Goal: Obtain resource: Download file/media

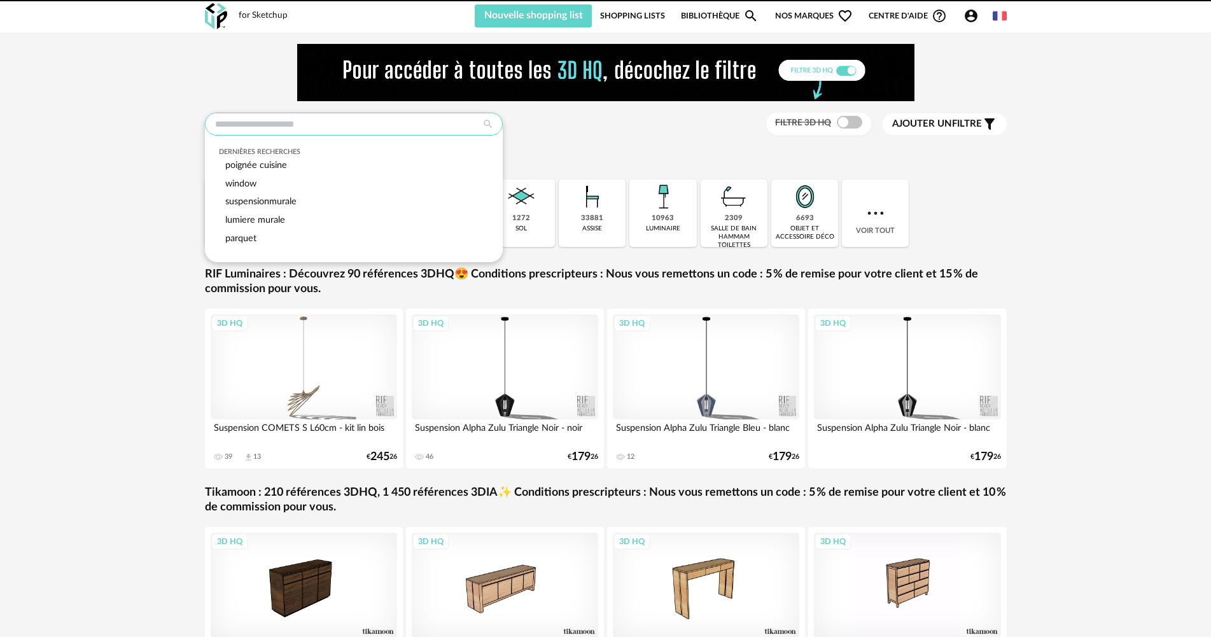
click at [295, 122] on input "text" at bounding box center [354, 124] width 298 height 23
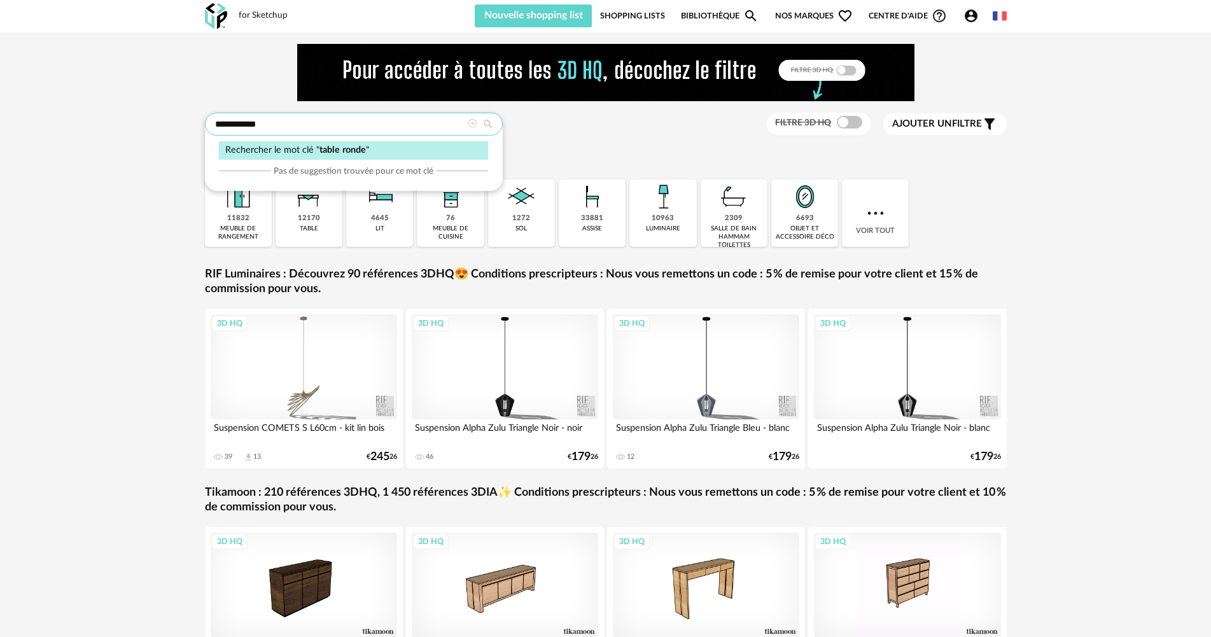
type input "**********"
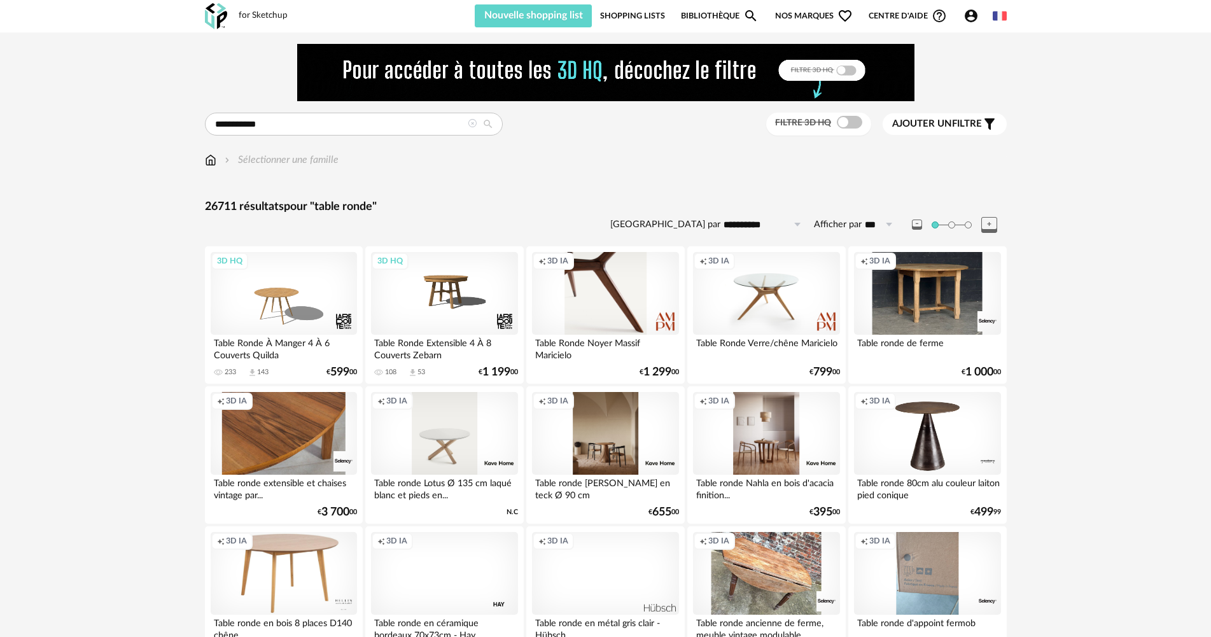
click at [846, 120] on span at bounding box center [849, 122] width 25 height 13
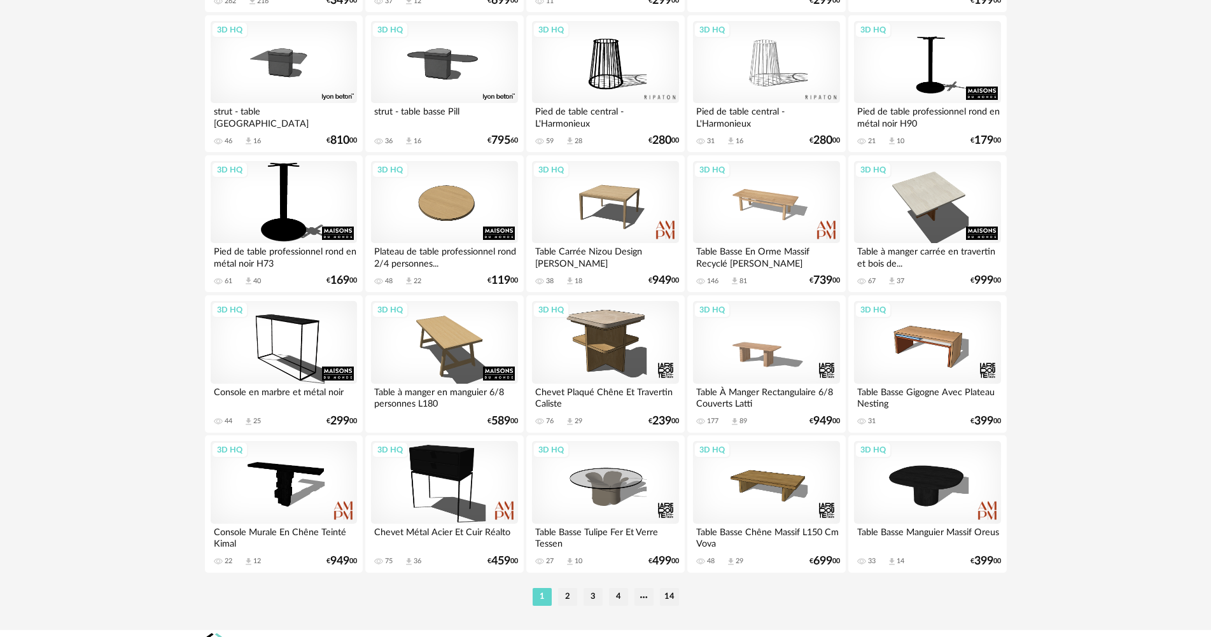
scroll to position [2493, 0]
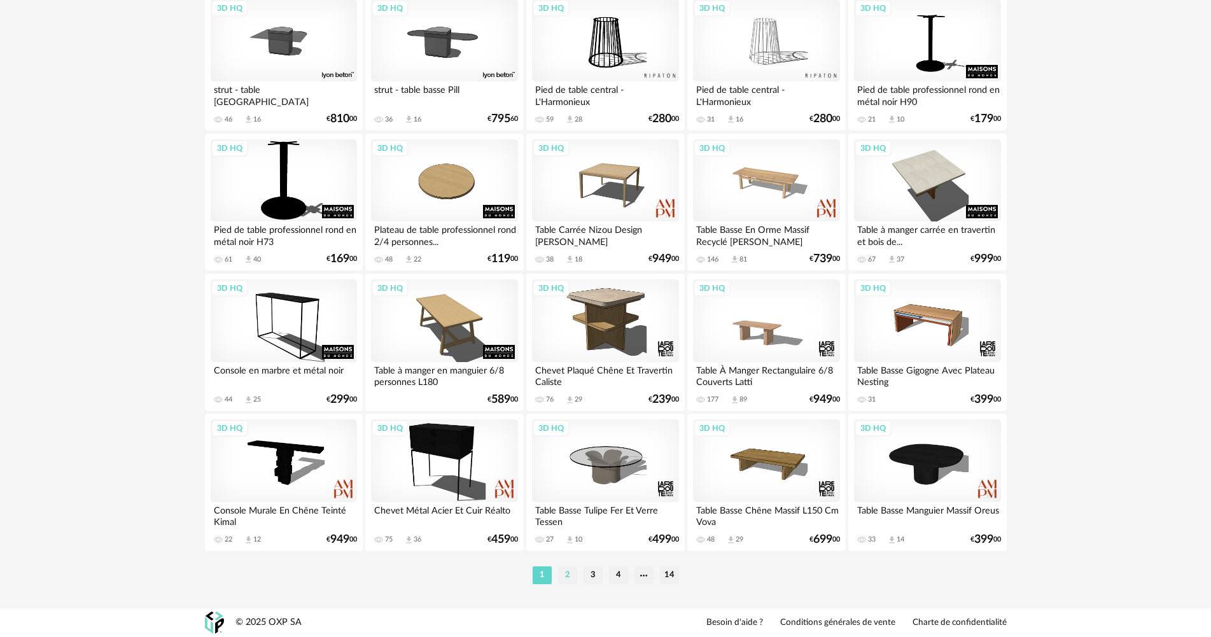
click at [568, 569] on li "2" at bounding box center [567, 575] width 19 height 18
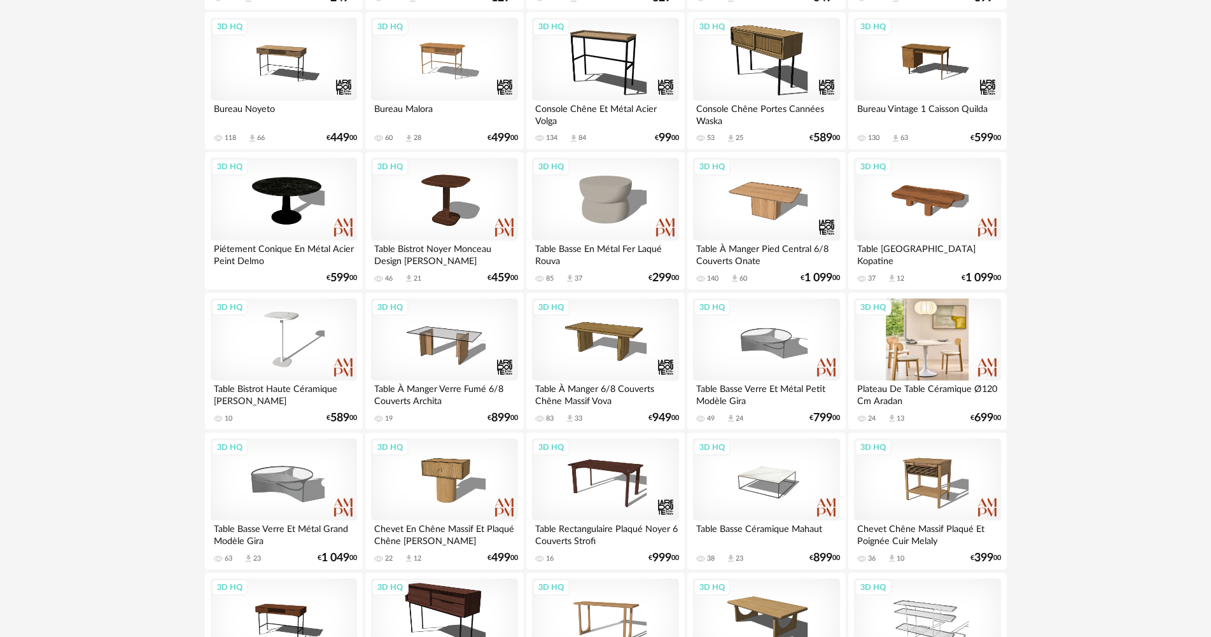
scroll to position [382, 0]
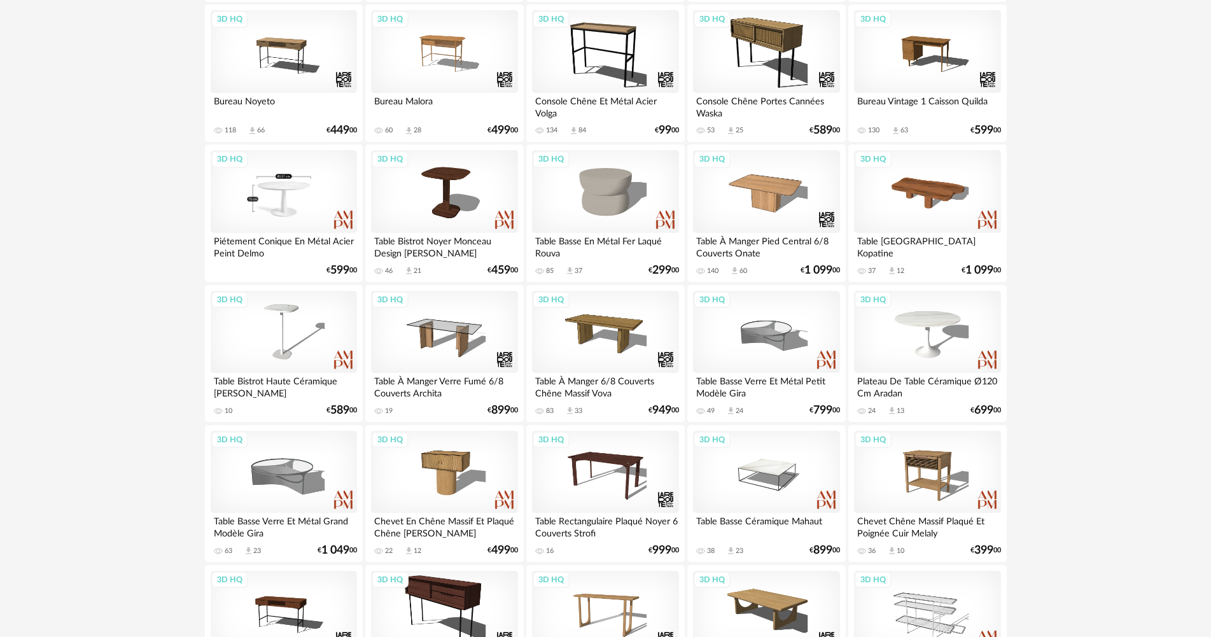
click at [299, 216] on div "3D HQ" at bounding box center [284, 191] width 146 height 83
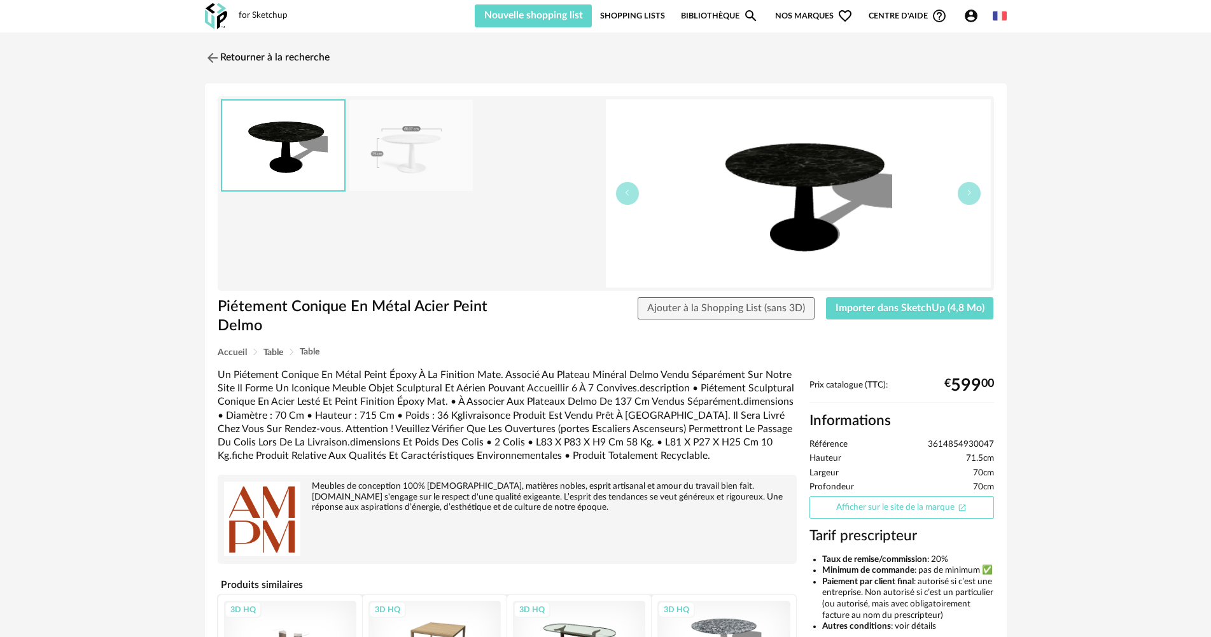
click at [893, 496] on link "Afficher sur le site de la marque Open In New icon" at bounding box center [901, 507] width 185 height 22
click at [215, 59] on img at bounding box center [211, 57] width 18 height 18
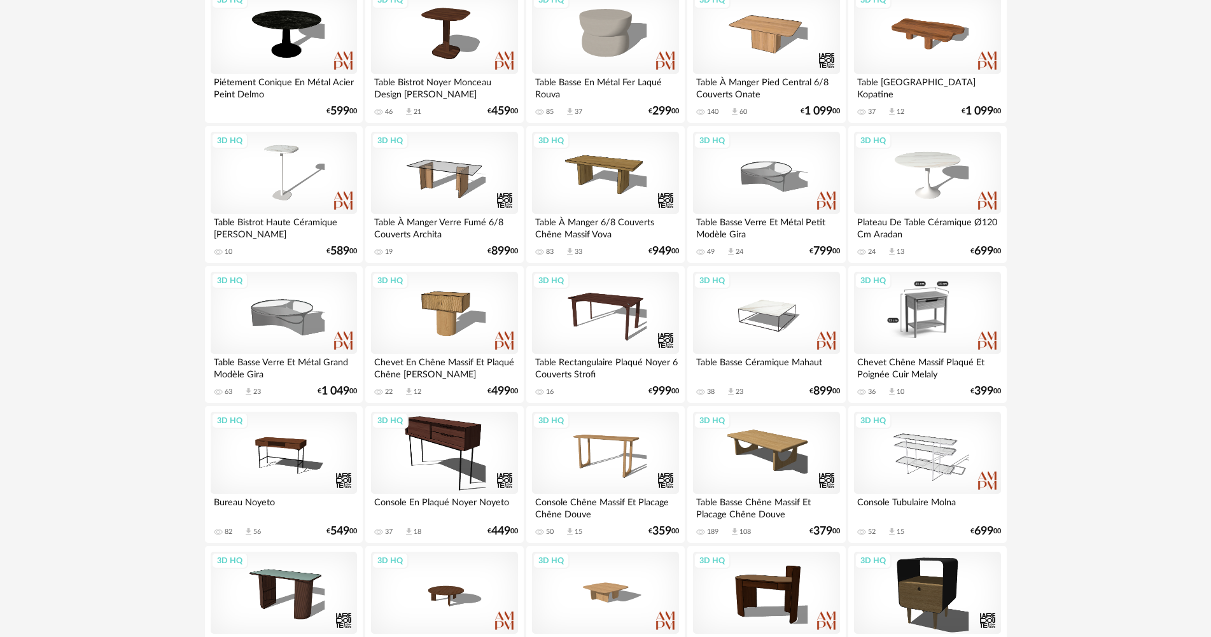
scroll to position [509, 0]
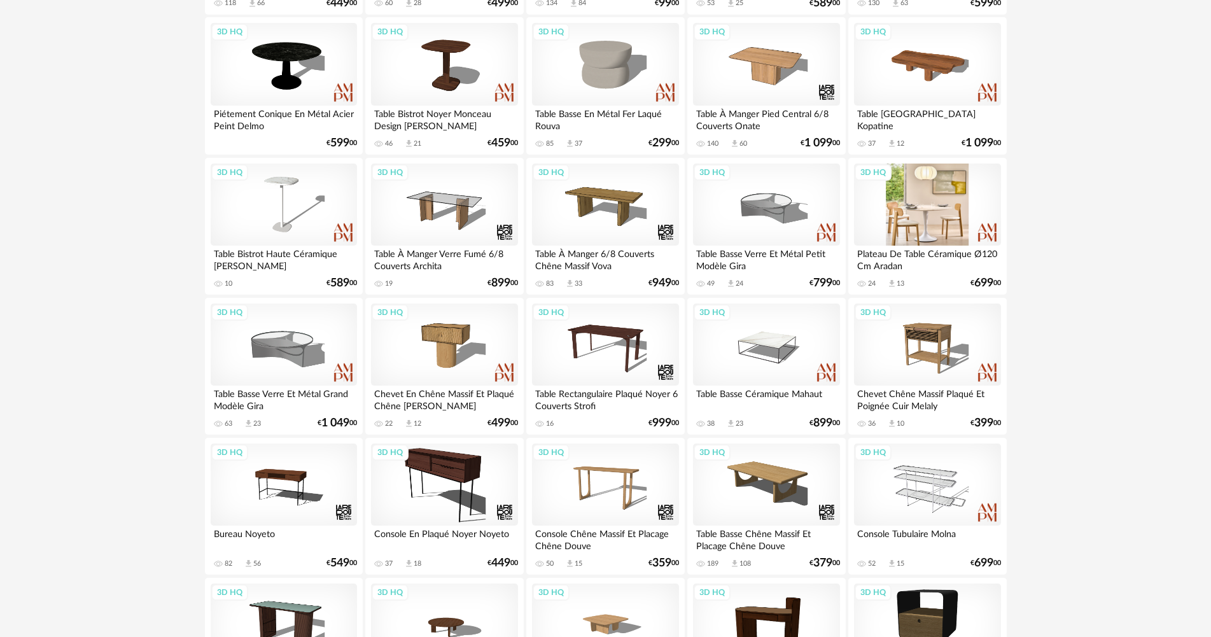
click at [942, 216] on div "3D HQ" at bounding box center [927, 205] width 146 height 83
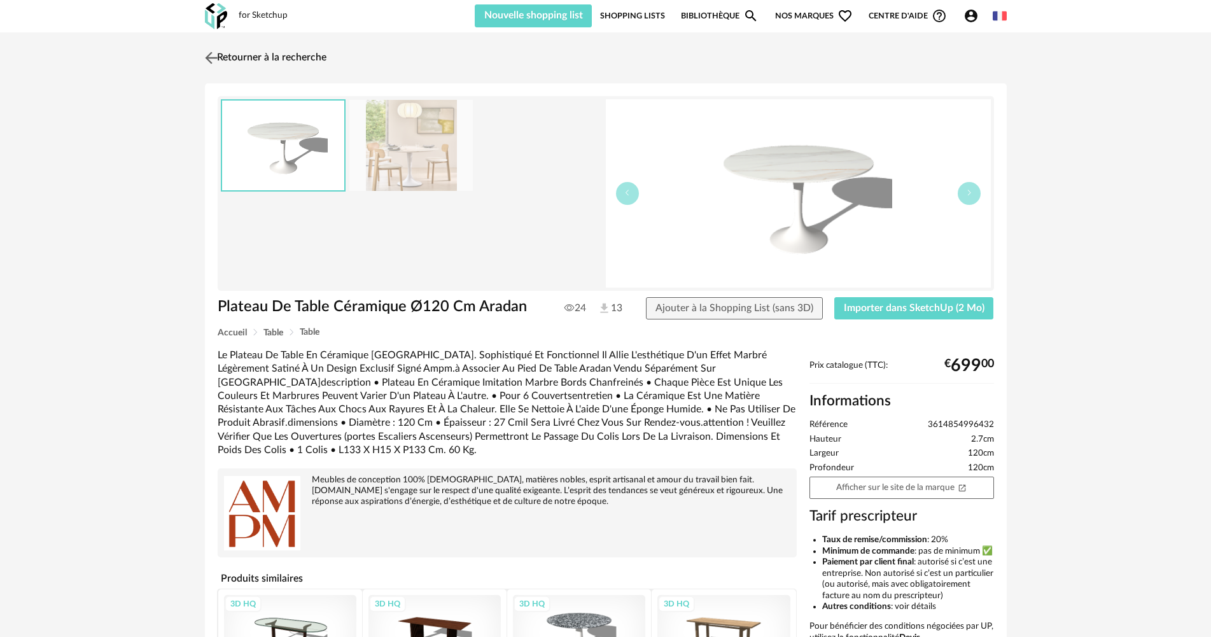
click at [217, 56] on img at bounding box center [211, 57] width 18 height 18
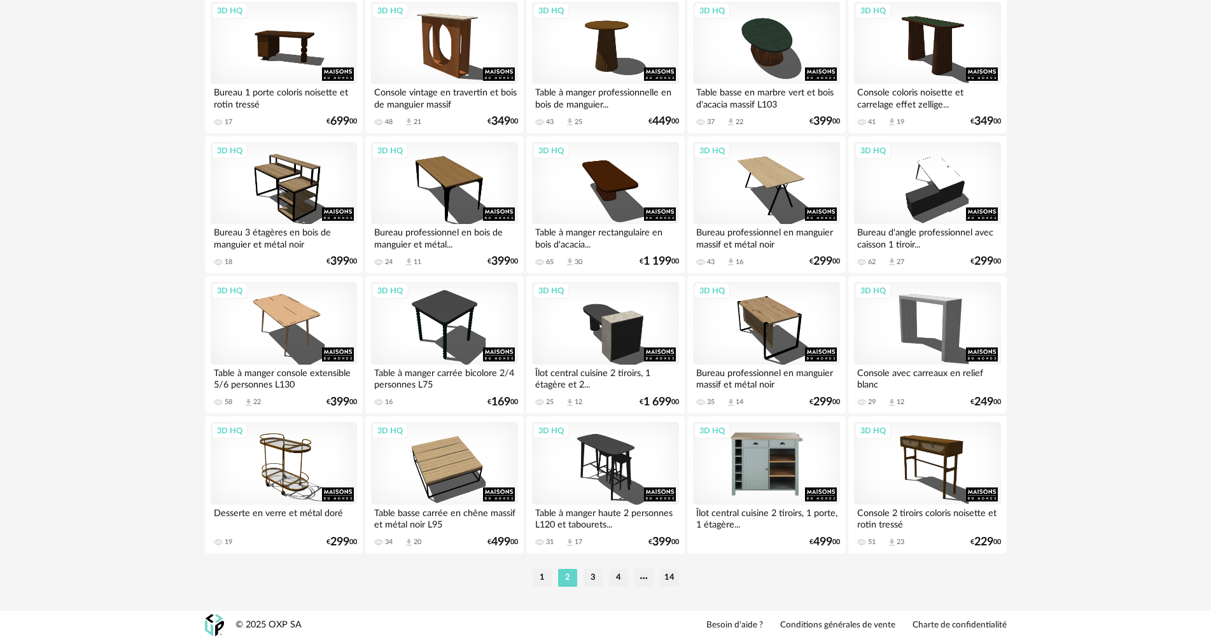
scroll to position [2493, 0]
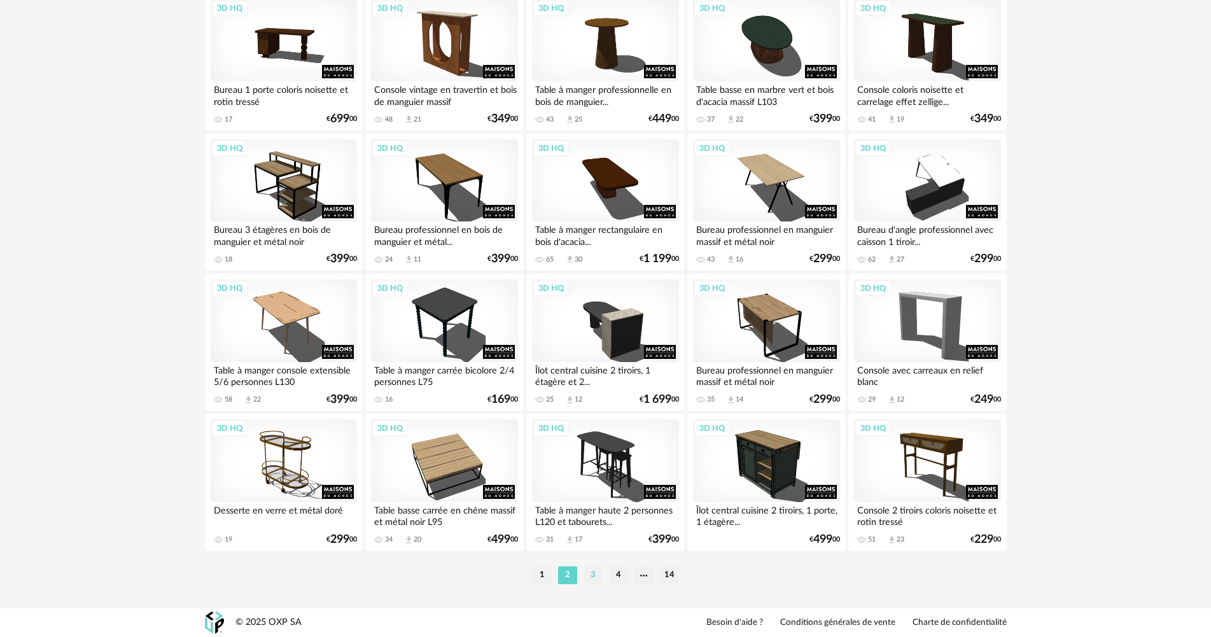
click at [594, 576] on li "3" at bounding box center [592, 575] width 19 height 18
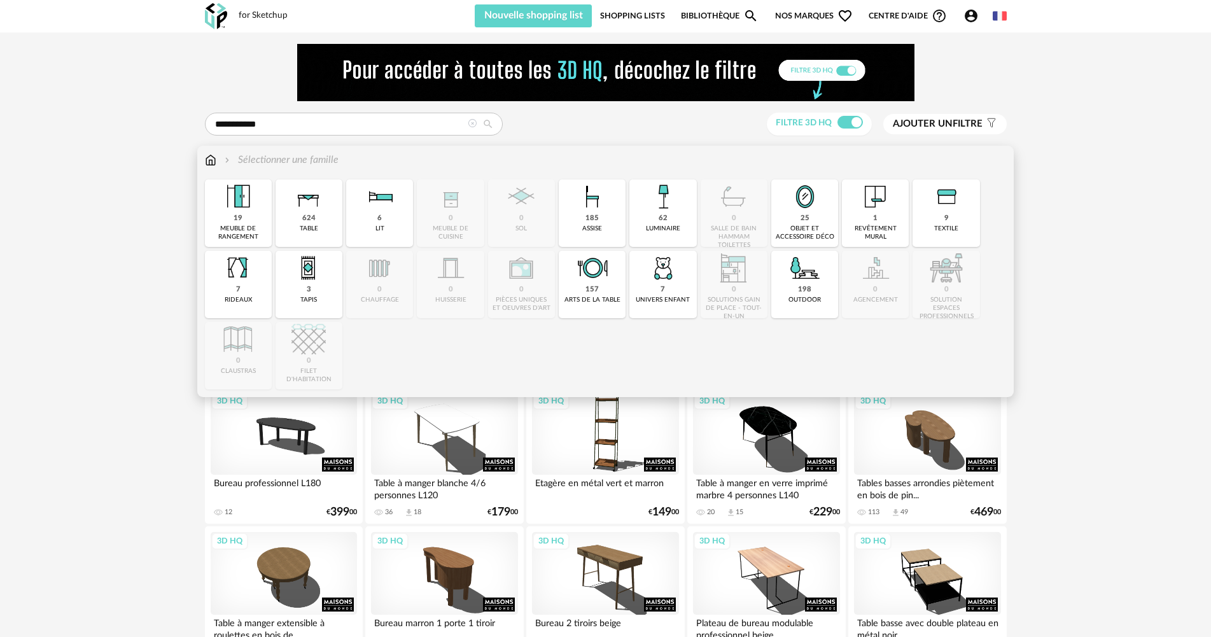
click at [216, 158] on img at bounding box center [210, 160] width 11 height 15
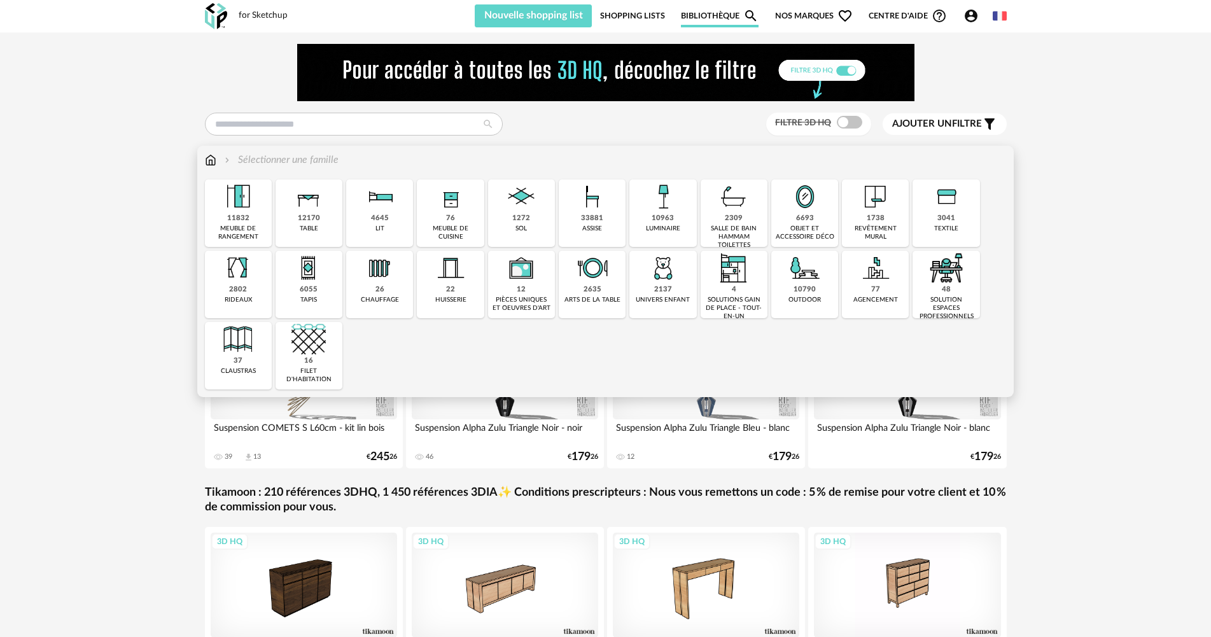
click at [322, 210] on img at bounding box center [308, 196] width 34 height 34
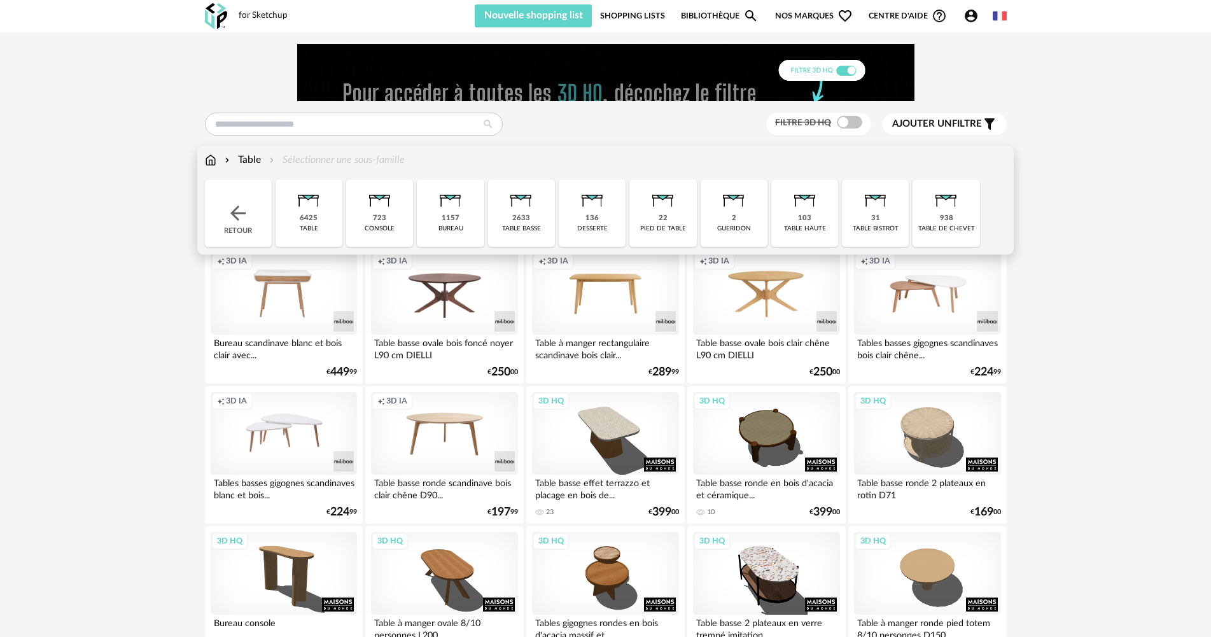
click at [316, 201] on img at bounding box center [308, 196] width 34 height 34
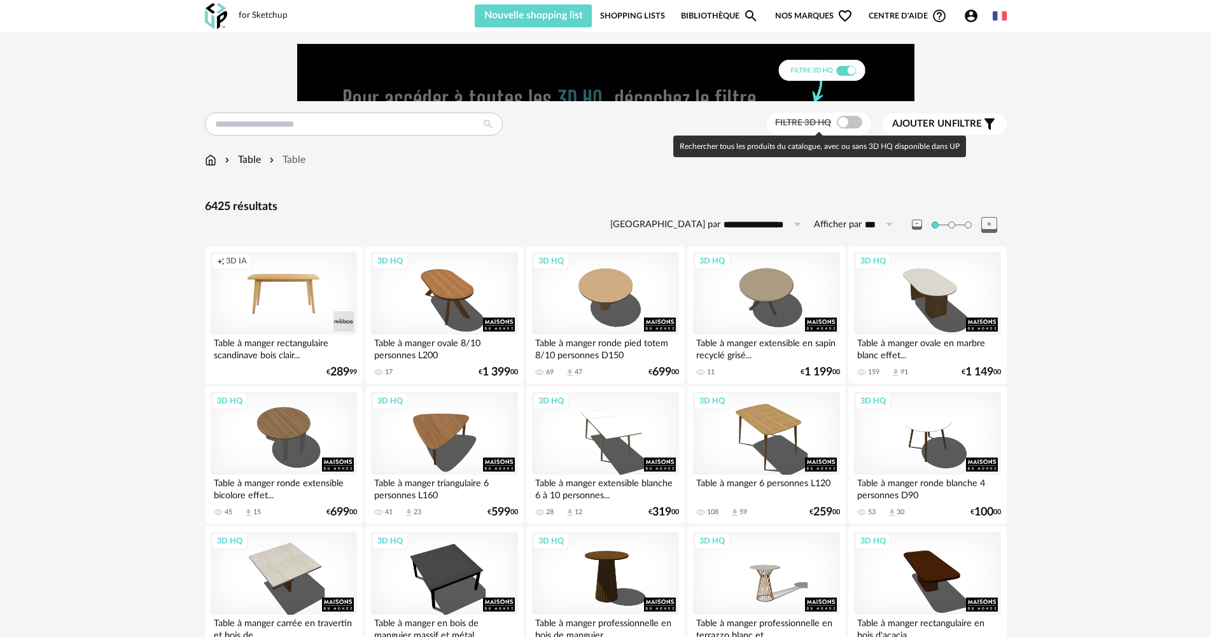
click at [842, 125] on span at bounding box center [849, 122] width 25 height 13
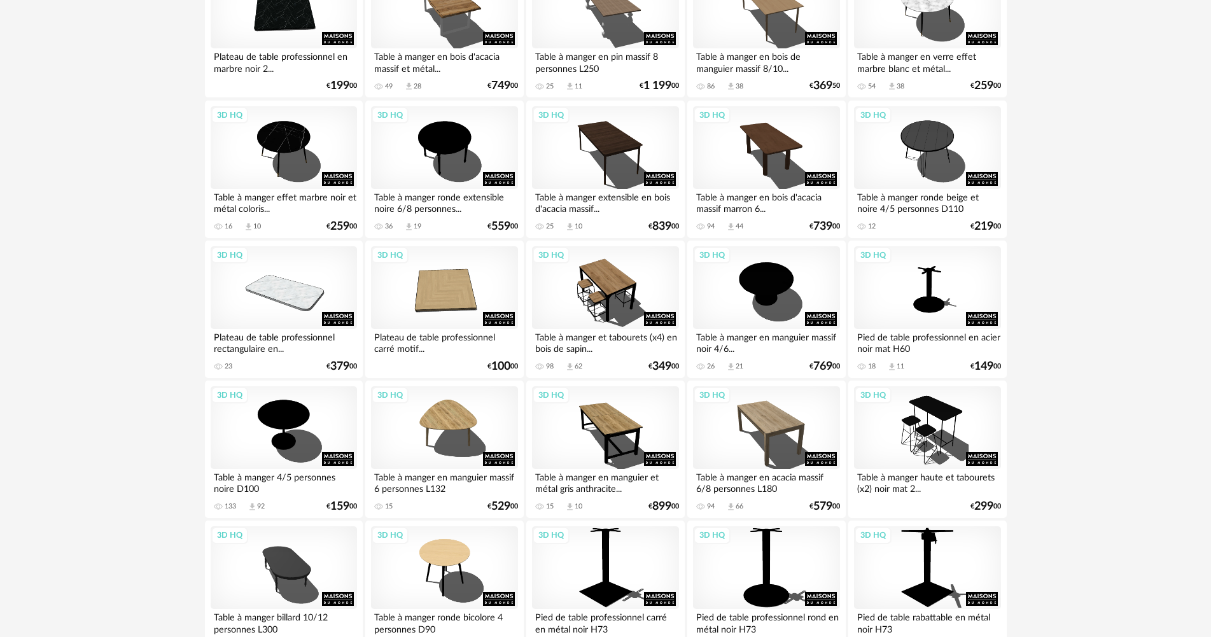
scroll to position [1145, 0]
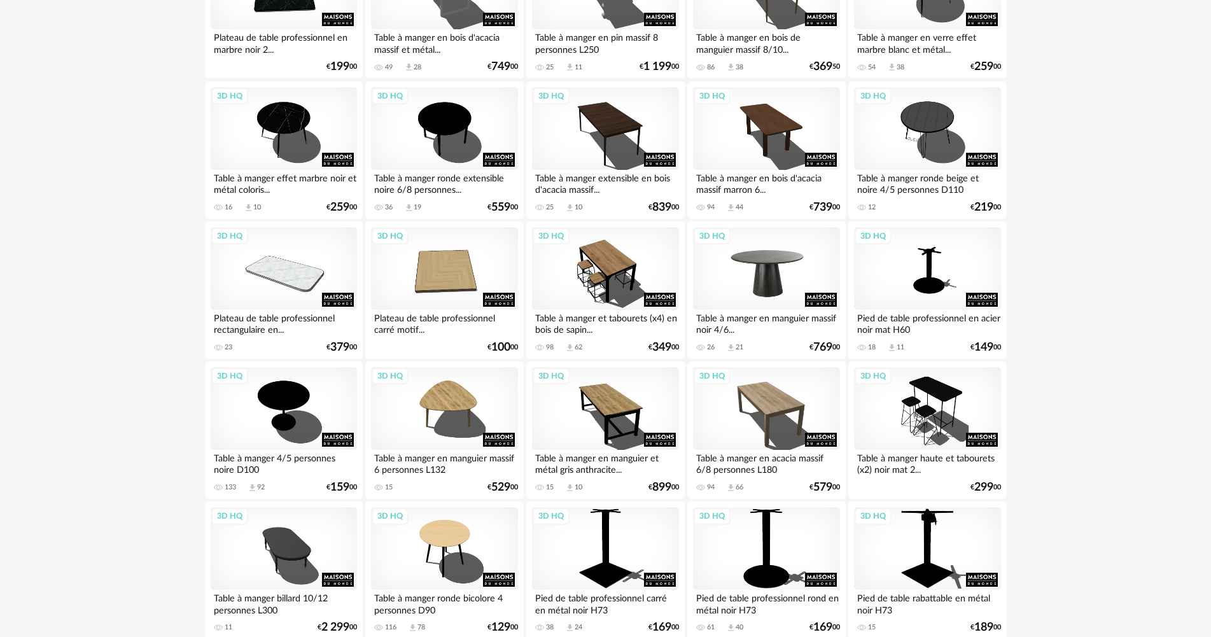
click at [792, 267] on div "3D HQ" at bounding box center [766, 268] width 146 height 83
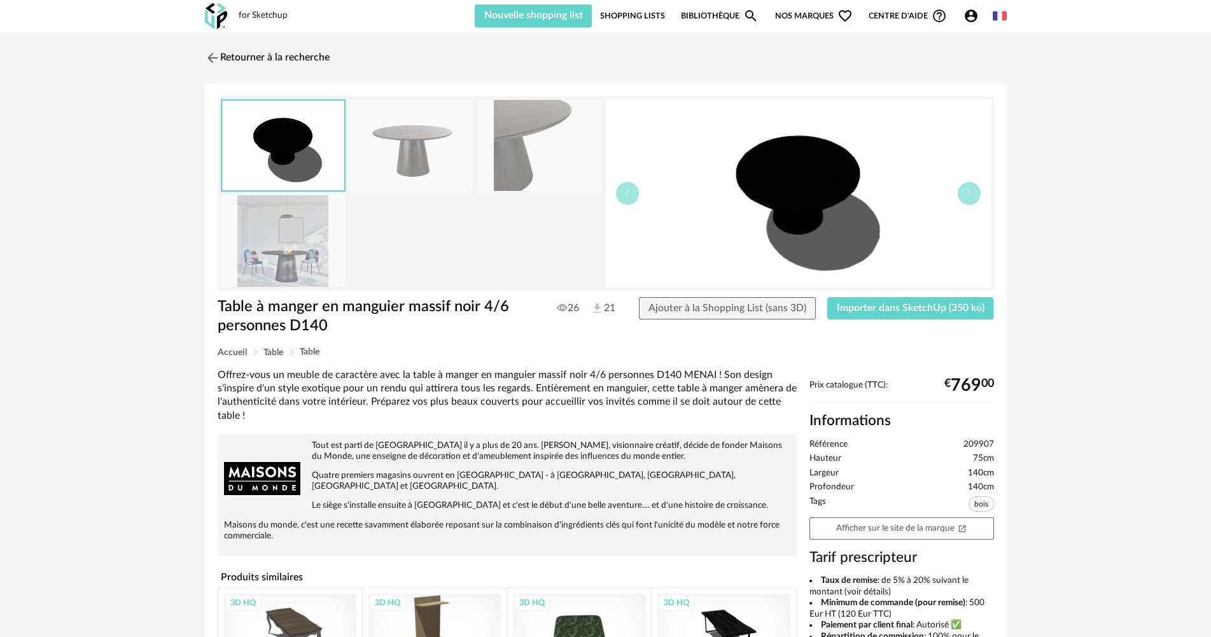
click at [427, 167] on img at bounding box center [410, 145] width 123 height 91
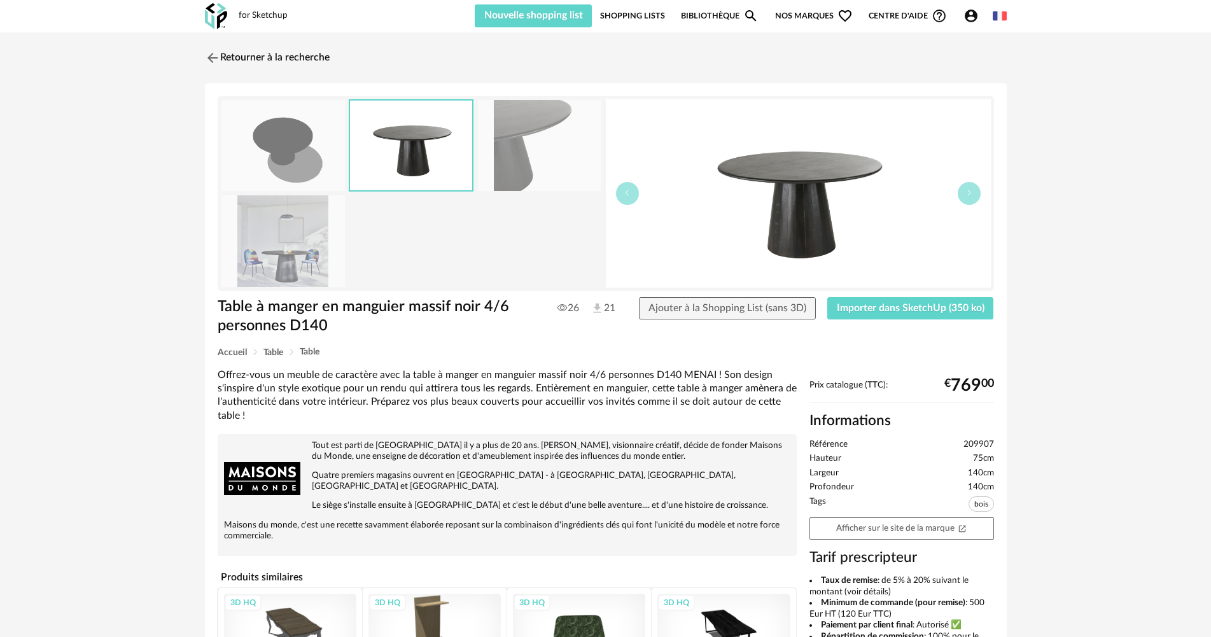
click at [496, 160] on img at bounding box center [539, 145] width 123 height 91
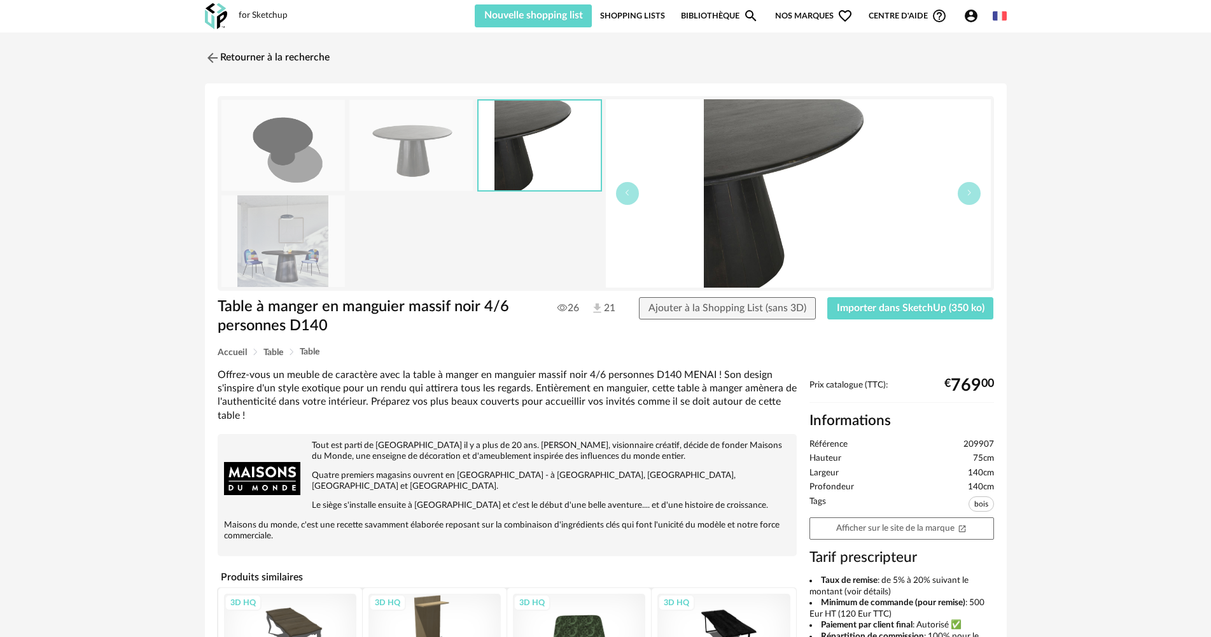
click at [445, 158] on img at bounding box center [410, 145] width 123 height 91
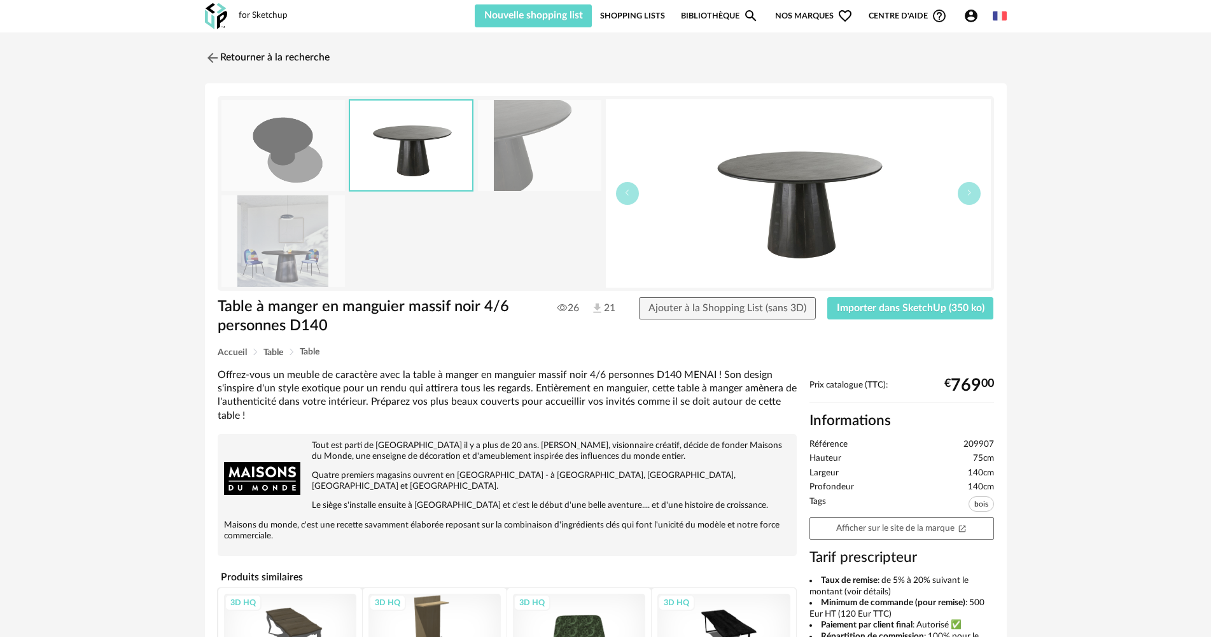
click at [282, 157] on img at bounding box center [282, 145] width 123 height 91
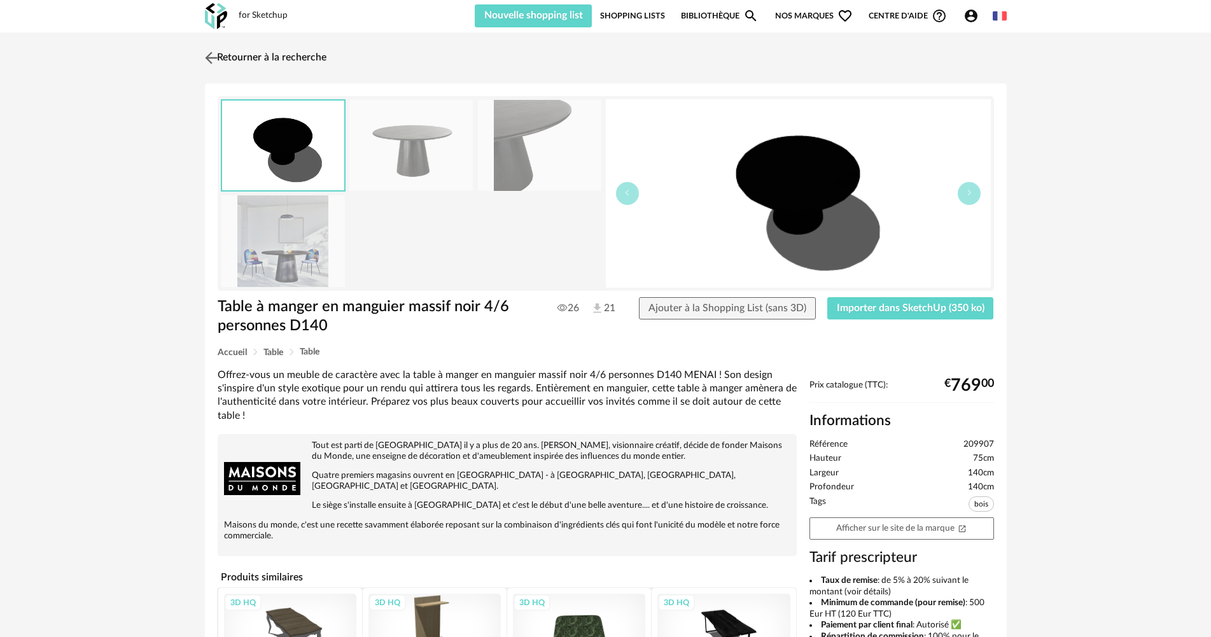
click at [220, 61] on img at bounding box center [211, 57] width 18 height 18
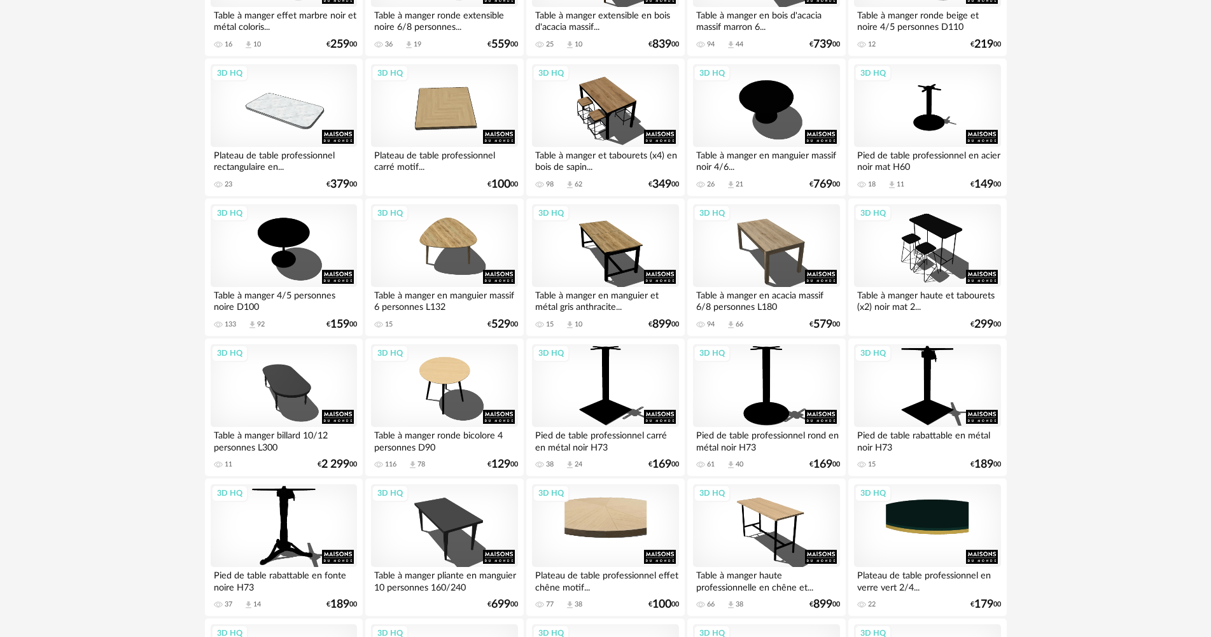
scroll to position [1336, 0]
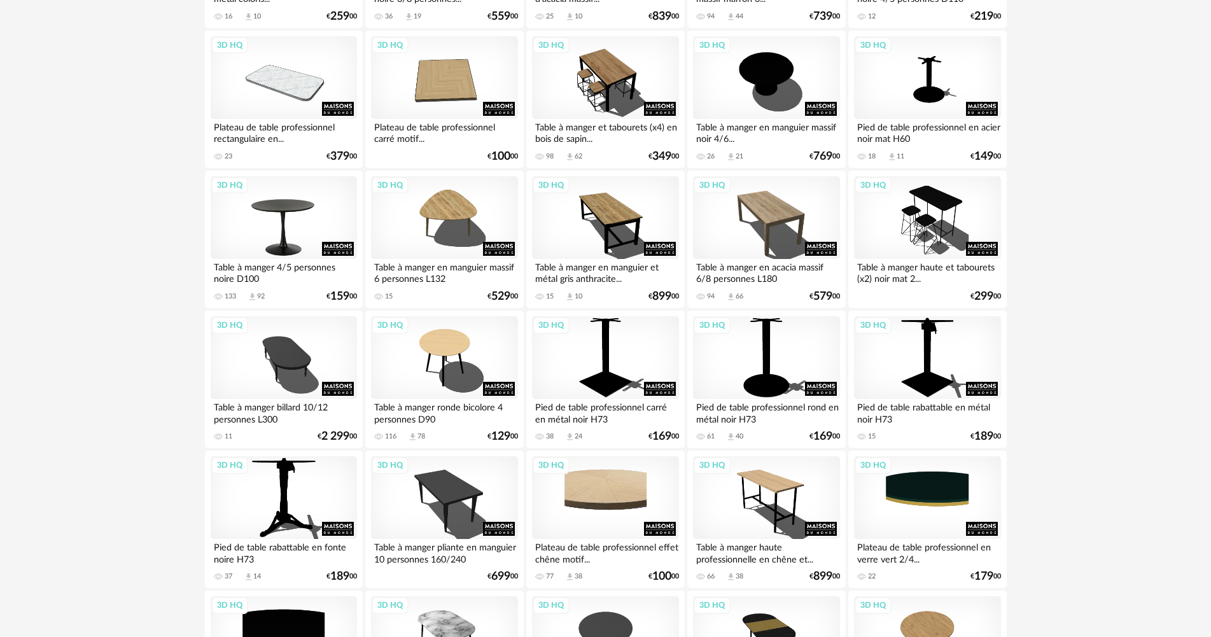
click at [270, 213] on div "3D HQ" at bounding box center [284, 217] width 146 height 83
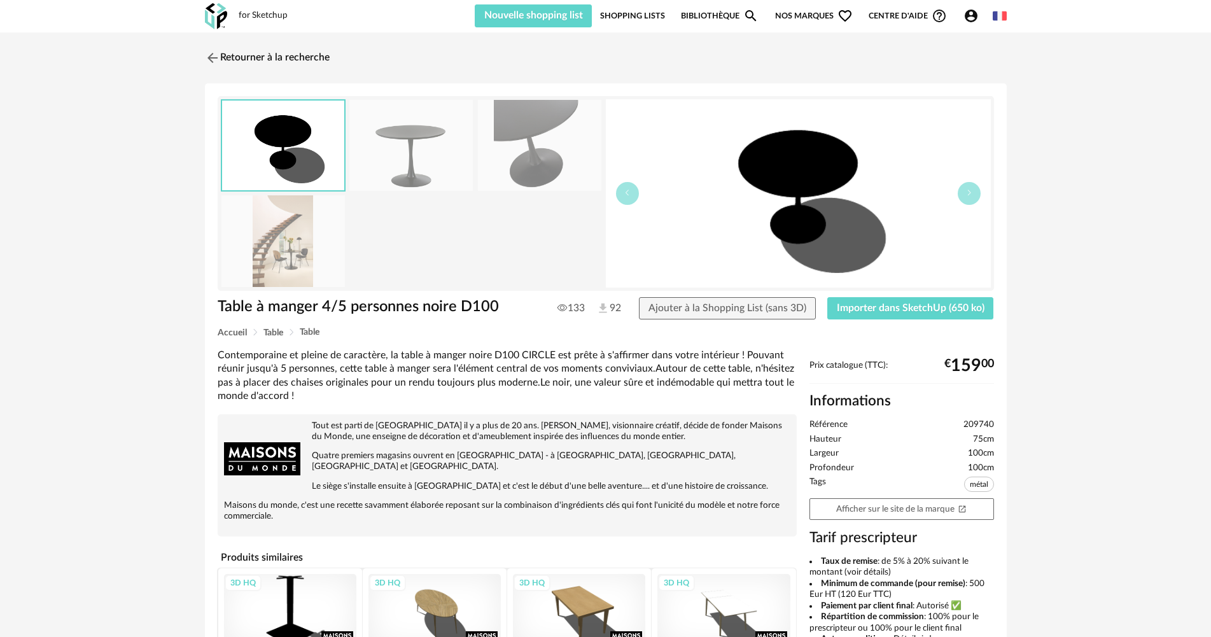
click at [446, 162] on img at bounding box center [410, 145] width 123 height 91
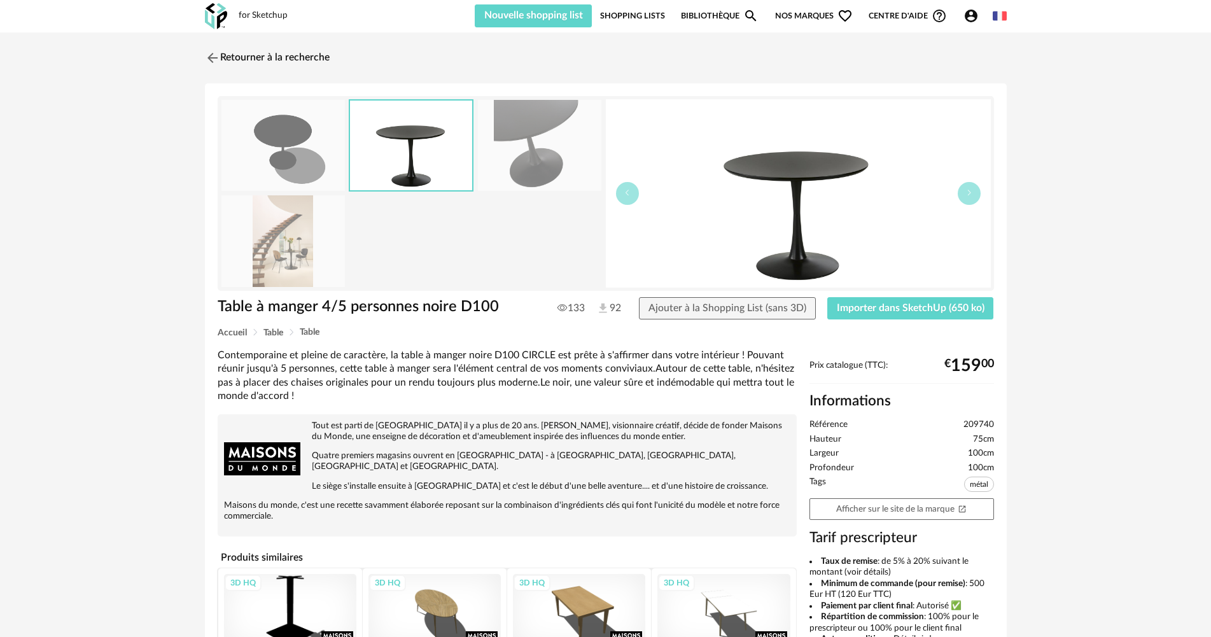
click at [512, 162] on img at bounding box center [539, 145] width 123 height 91
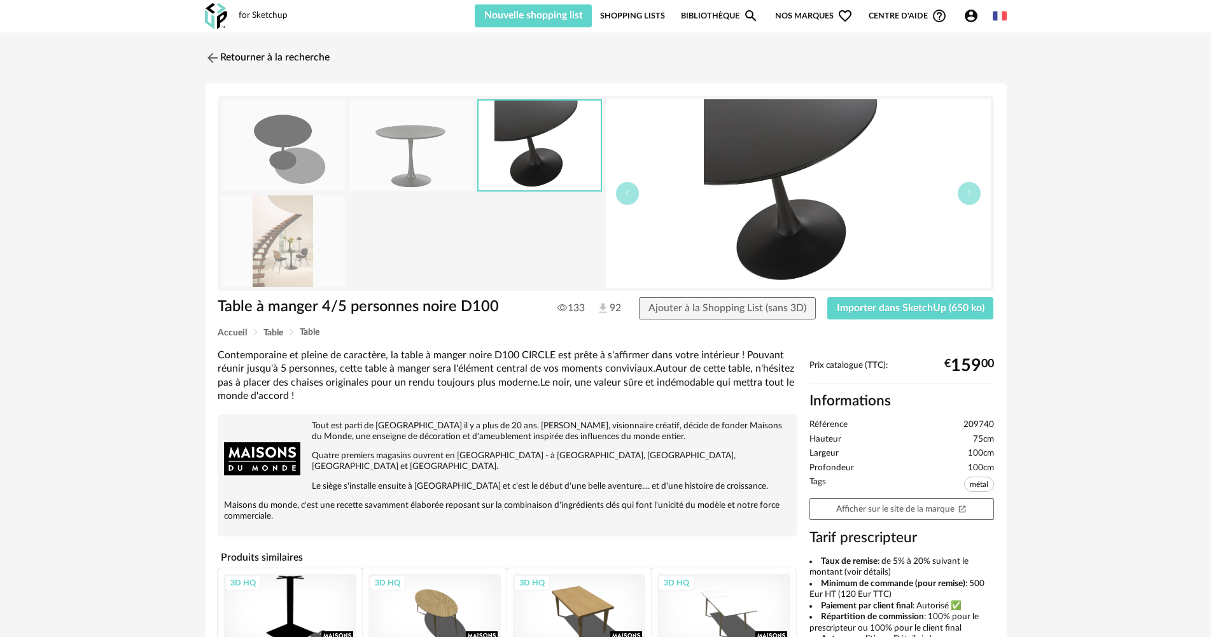
click at [422, 162] on img at bounding box center [410, 145] width 123 height 91
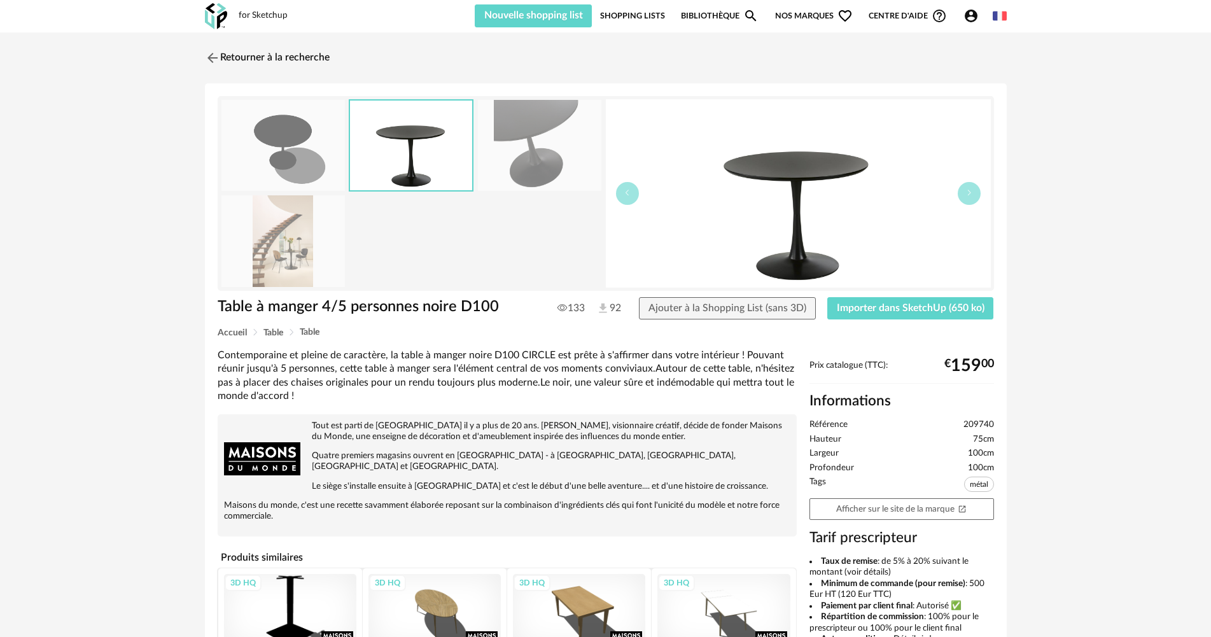
click at [286, 235] on img at bounding box center [282, 240] width 123 height 91
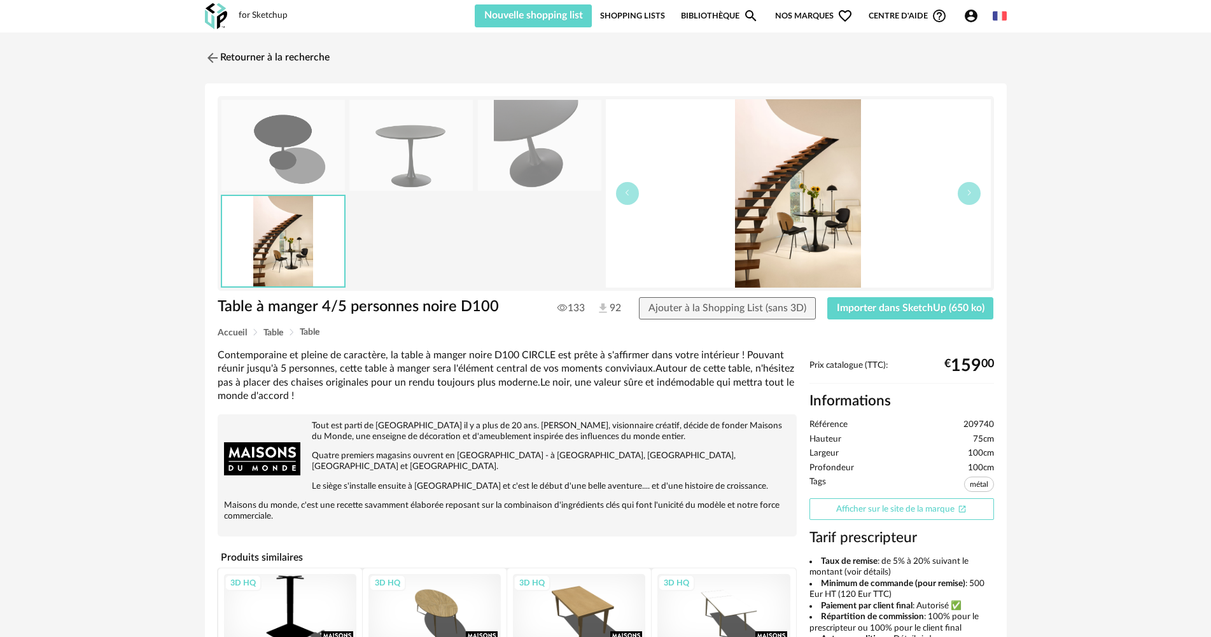
click at [917, 513] on link "Afficher sur le site de la marque Open In New icon" at bounding box center [901, 509] width 185 height 22
click at [868, 308] on span "Importer dans SketchUp (650 ko)" at bounding box center [911, 308] width 148 height 10
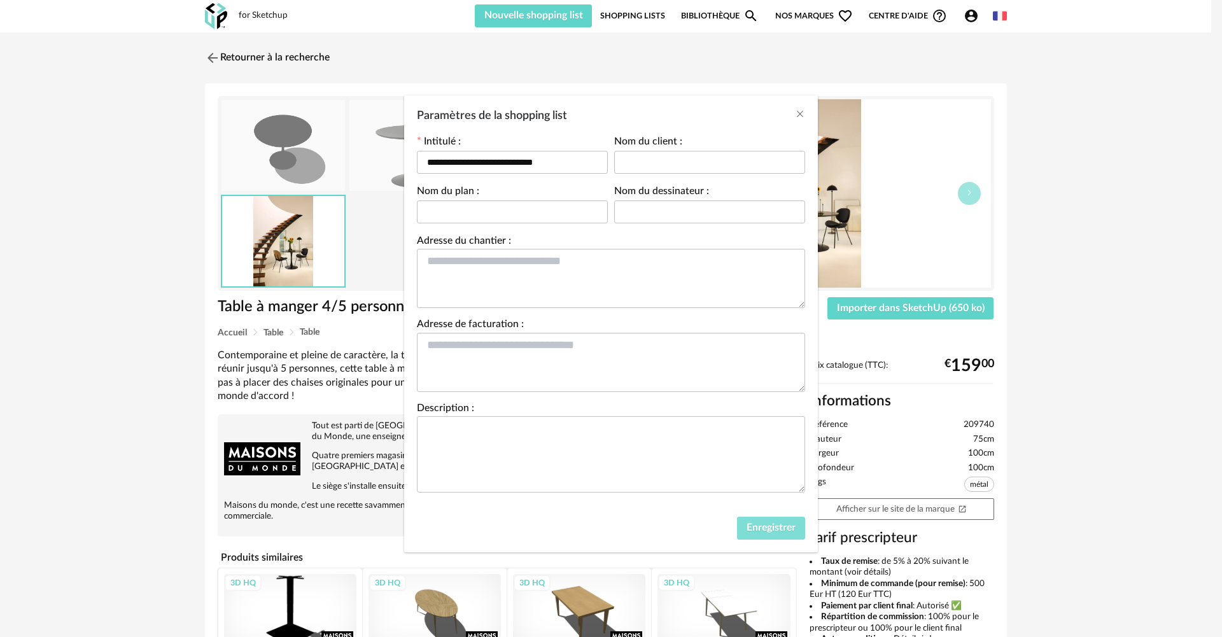
click at [782, 530] on span "Enregistrer" at bounding box center [770, 527] width 49 height 10
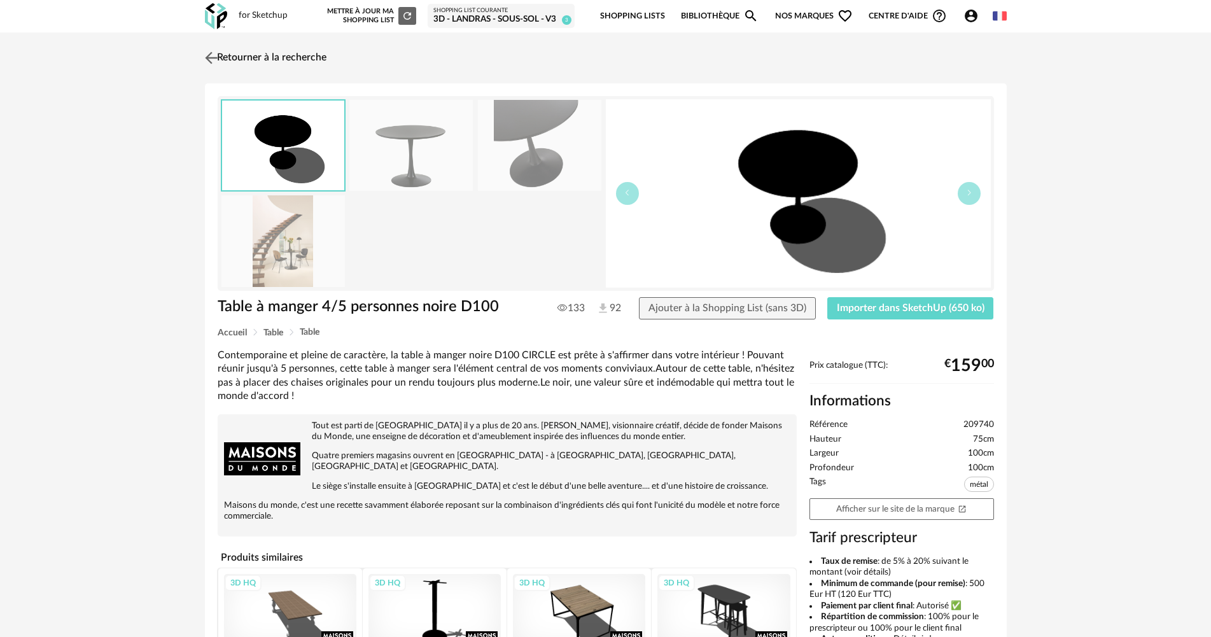
click at [215, 59] on img at bounding box center [211, 57] width 18 height 18
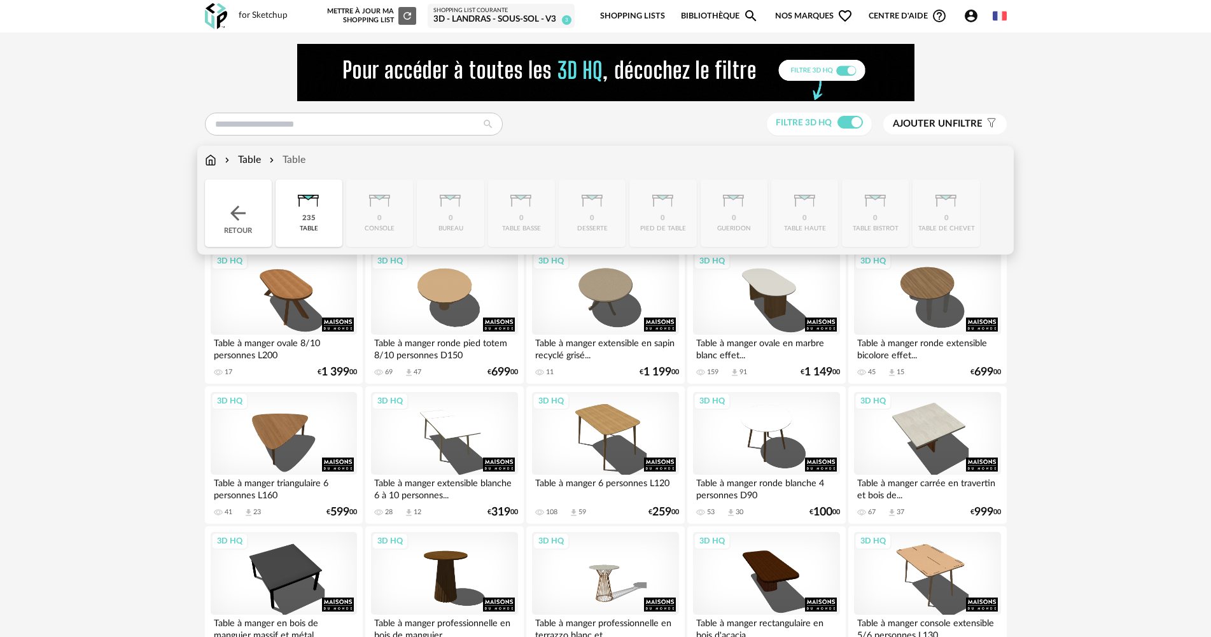
click at [207, 160] on img at bounding box center [210, 160] width 11 height 15
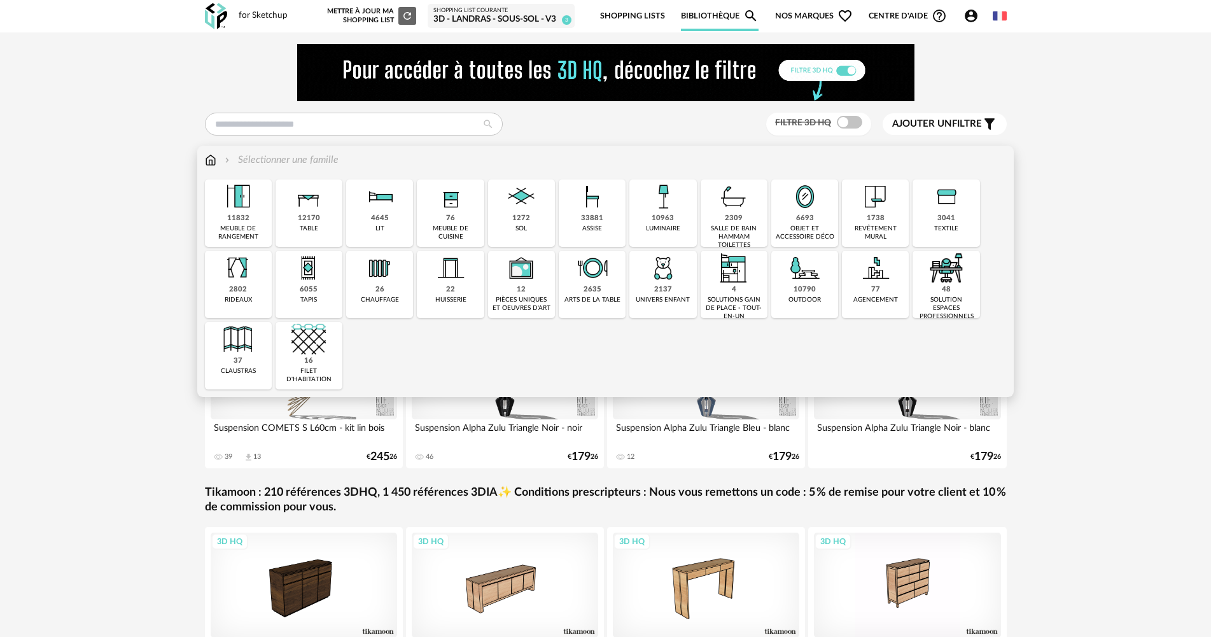
click at [592, 211] on img at bounding box center [592, 196] width 34 height 34
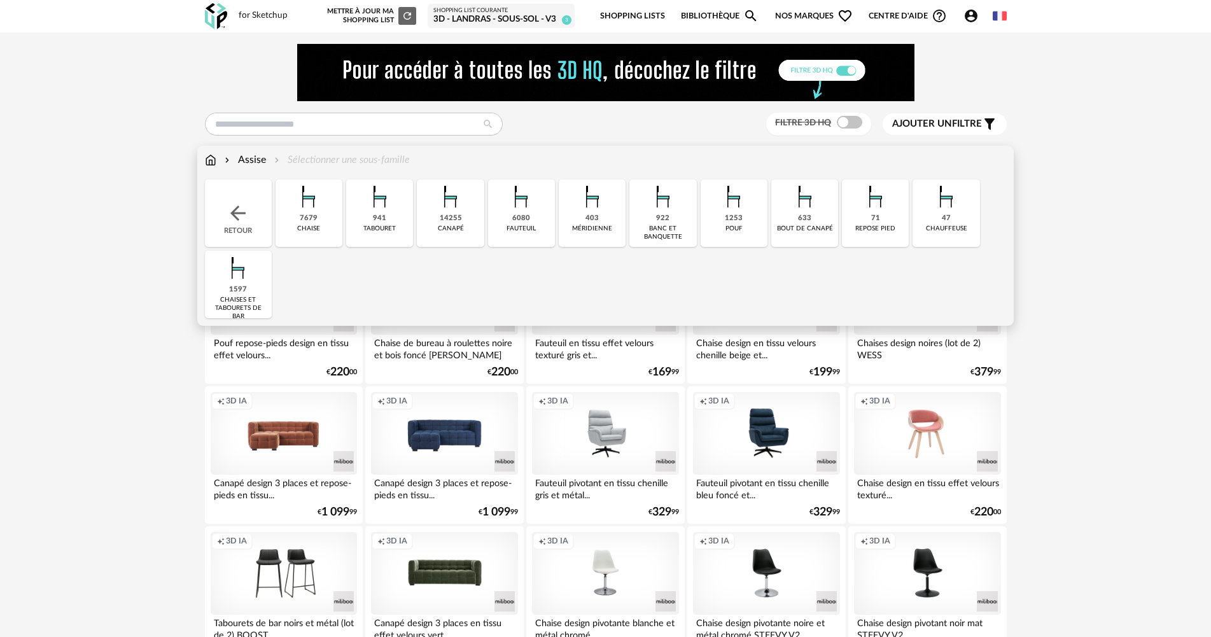
click at [315, 205] on img at bounding box center [308, 196] width 34 height 34
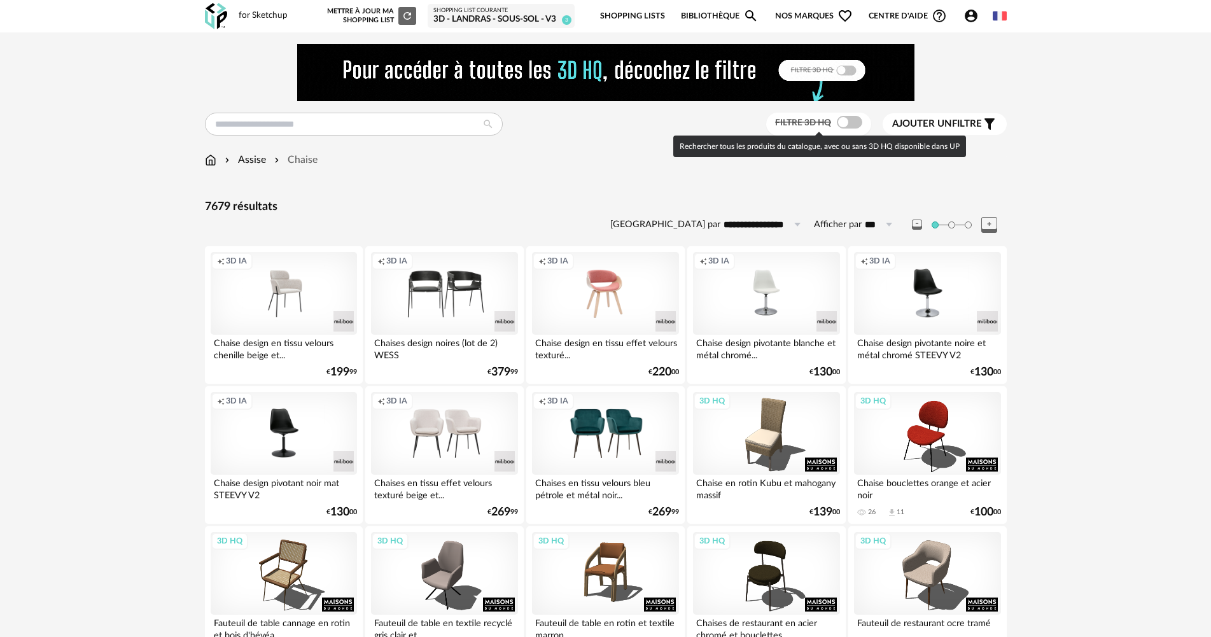
click at [849, 118] on span at bounding box center [849, 122] width 25 height 13
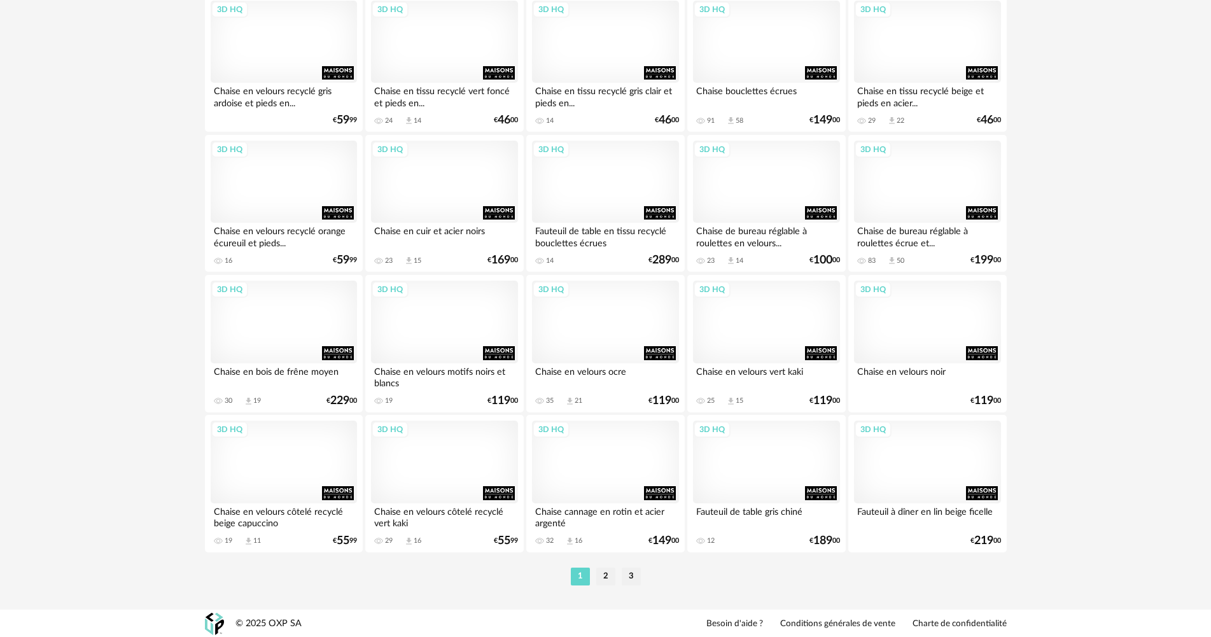
scroll to position [2493, 0]
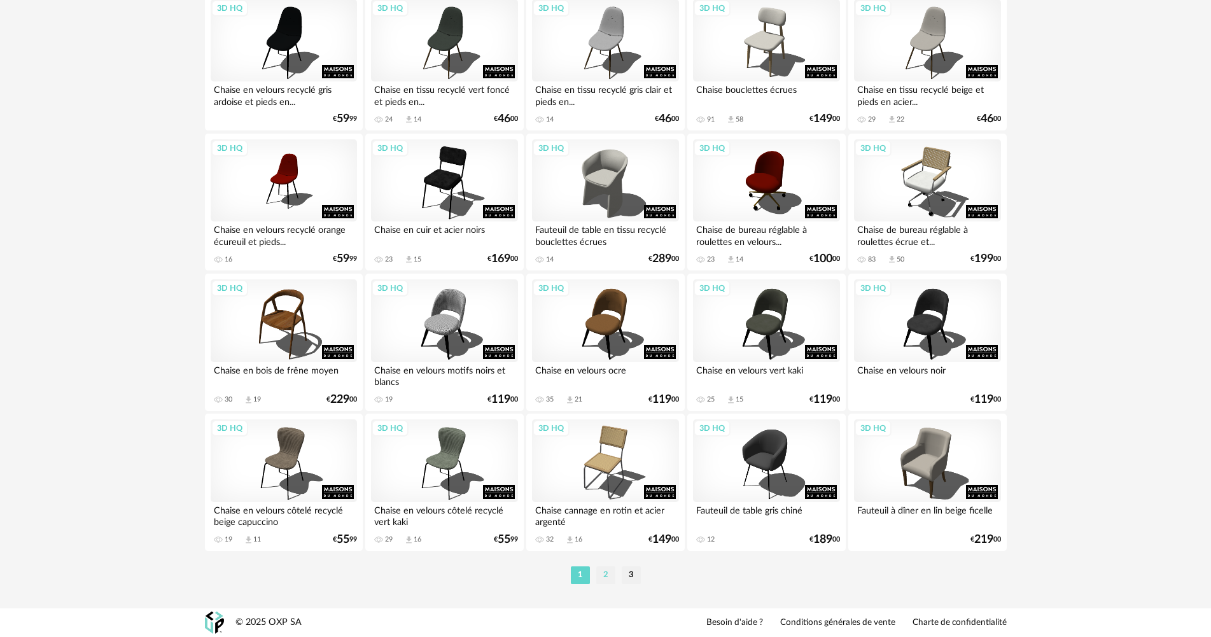
click at [609, 577] on li "2" at bounding box center [605, 575] width 19 height 18
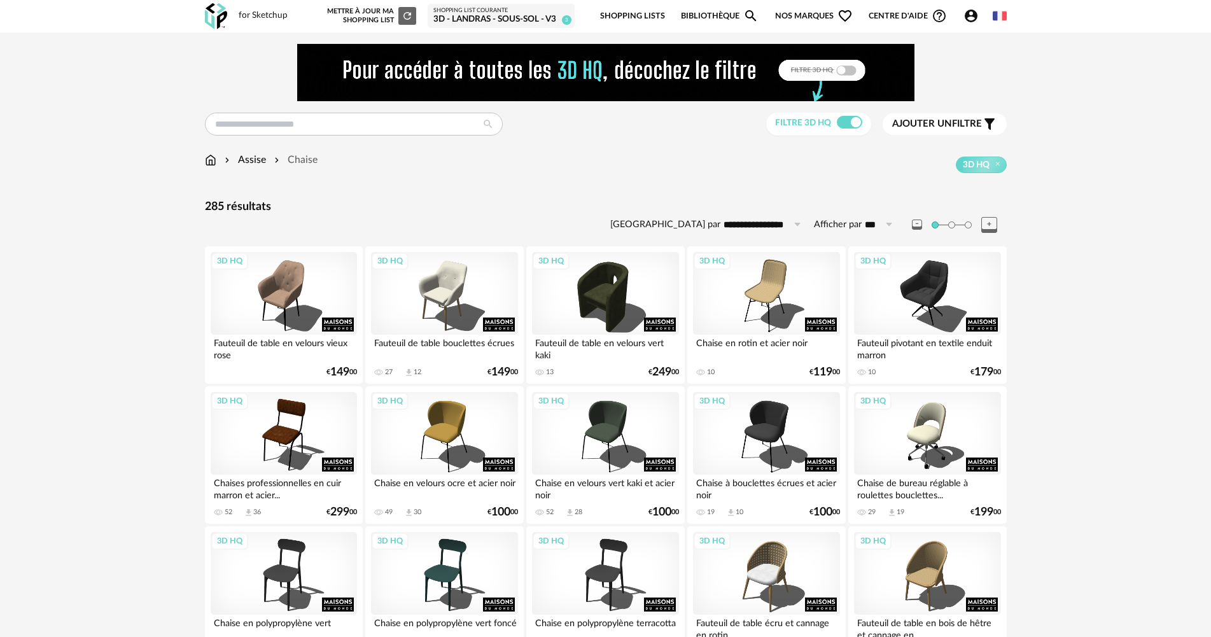
click at [766, 228] on input "**********" at bounding box center [764, 224] width 88 height 20
click at [662, 211] on div "285 résultats" at bounding box center [606, 207] width 802 height 15
click at [977, 130] on div "Ajouter un filtre s Filter icon" at bounding box center [944, 123] width 105 height 15
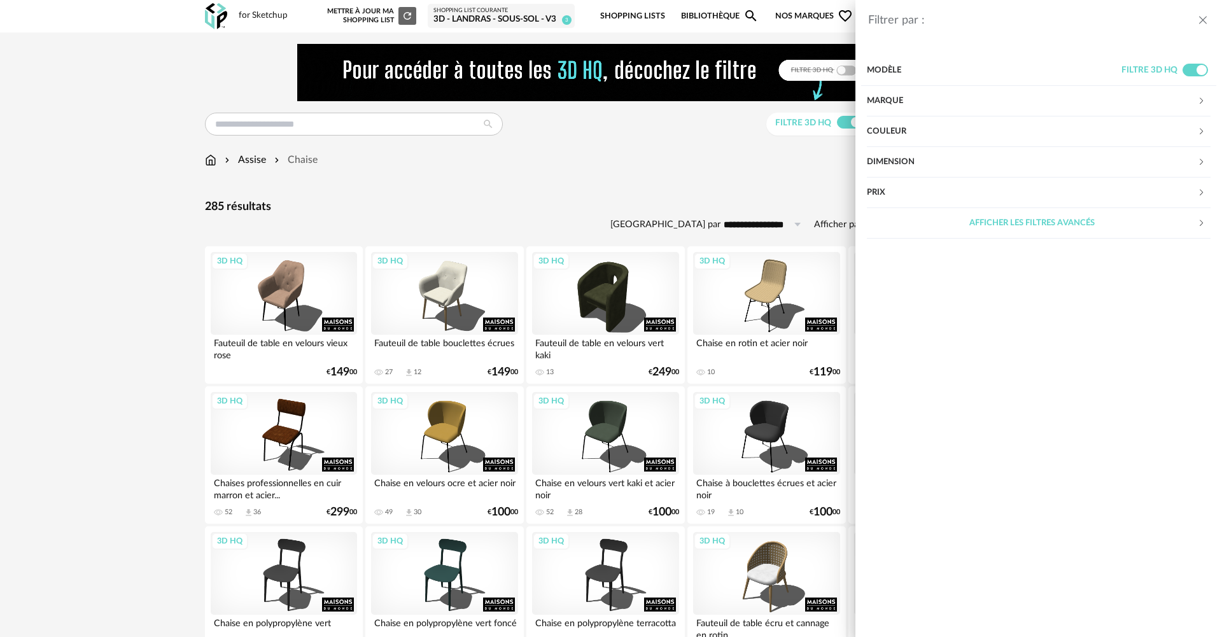
click at [965, 136] on div "Couleur" at bounding box center [1032, 131] width 330 height 31
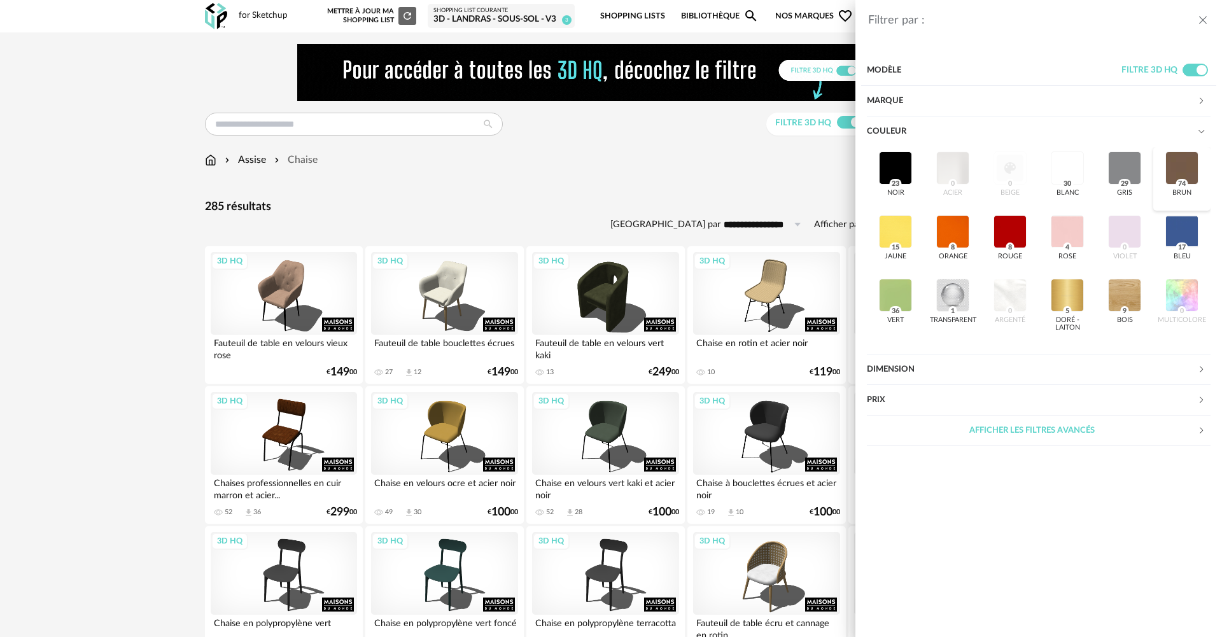
click at [1176, 158] on div at bounding box center [1181, 167] width 33 height 33
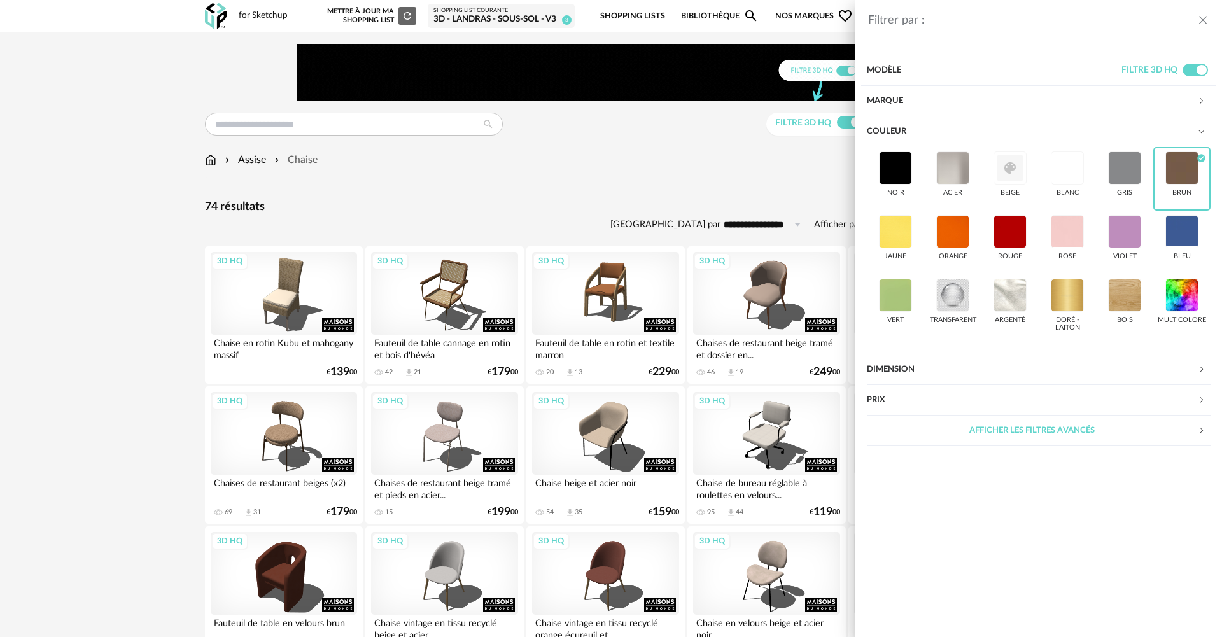
click at [646, 166] on div "Filtrer par : Modèle Filtre 3D HQ Marque &tradition 0 101 Copenhagen 0 366 Conc…" at bounding box center [611, 318] width 1222 height 637
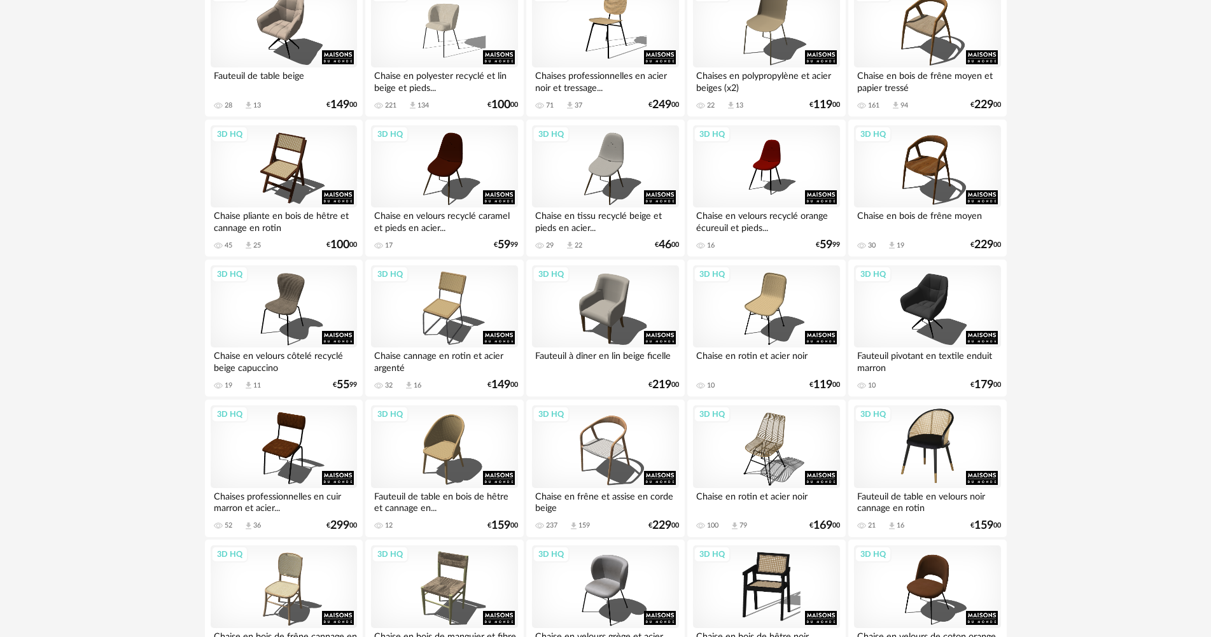
scroll to position [891, 0]
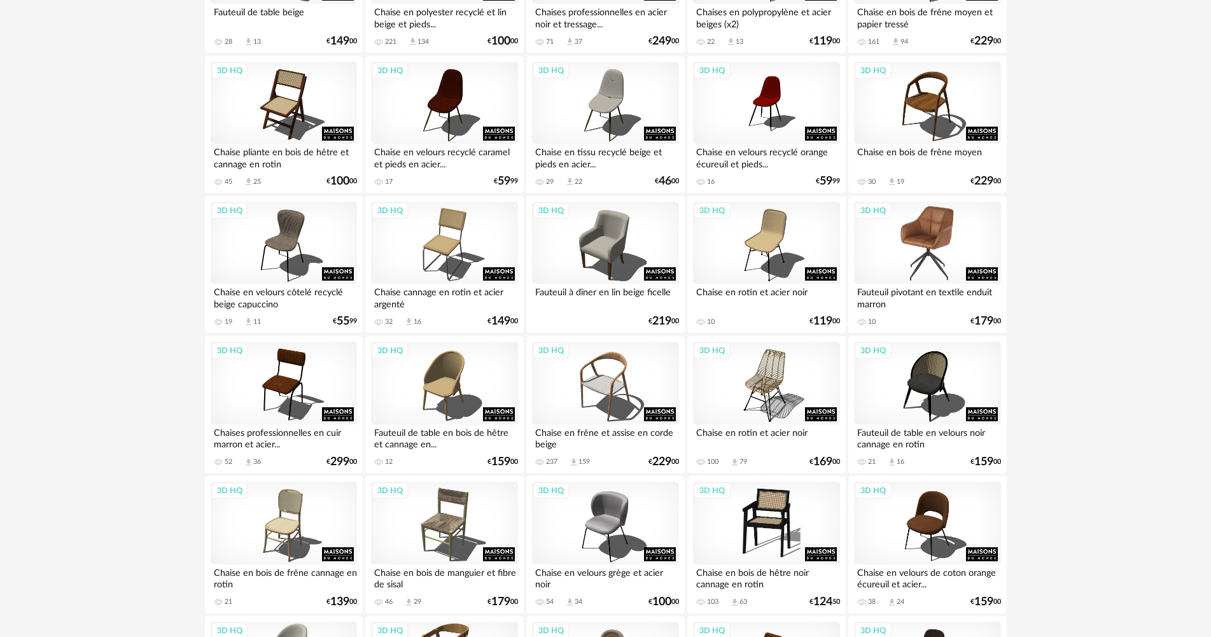
click at [929, 247] on div "3D HQ" at bounding box center [927, 243] width 146 height 83
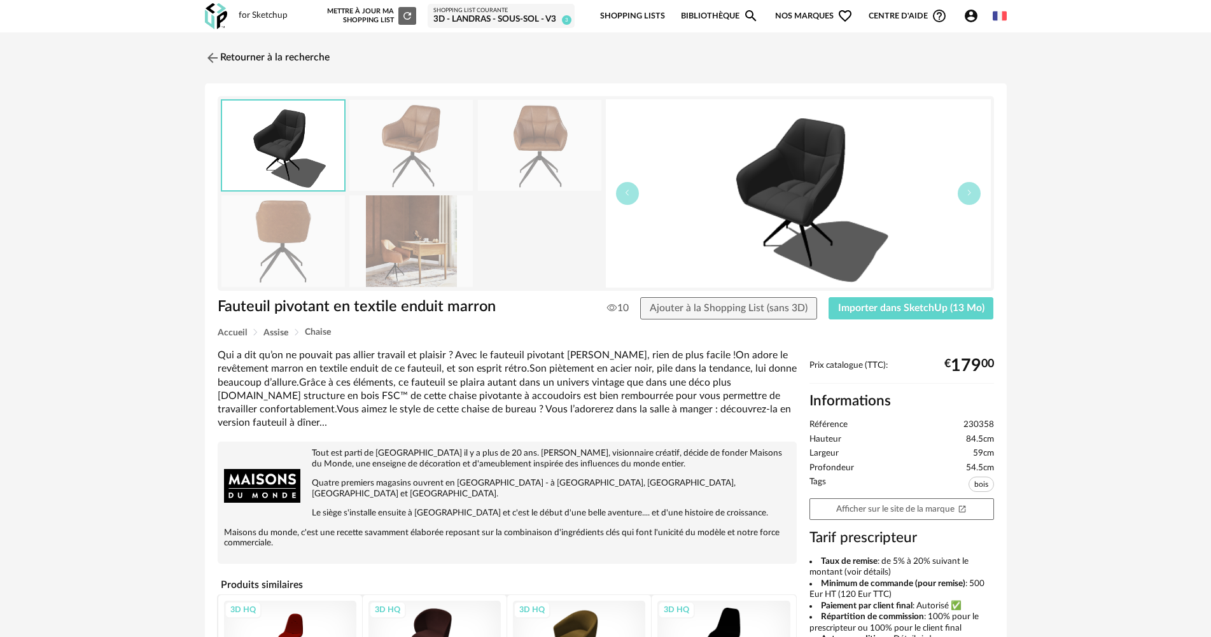
click at [408, 174] on img at bounding box center [410, 145] width 123 height 91
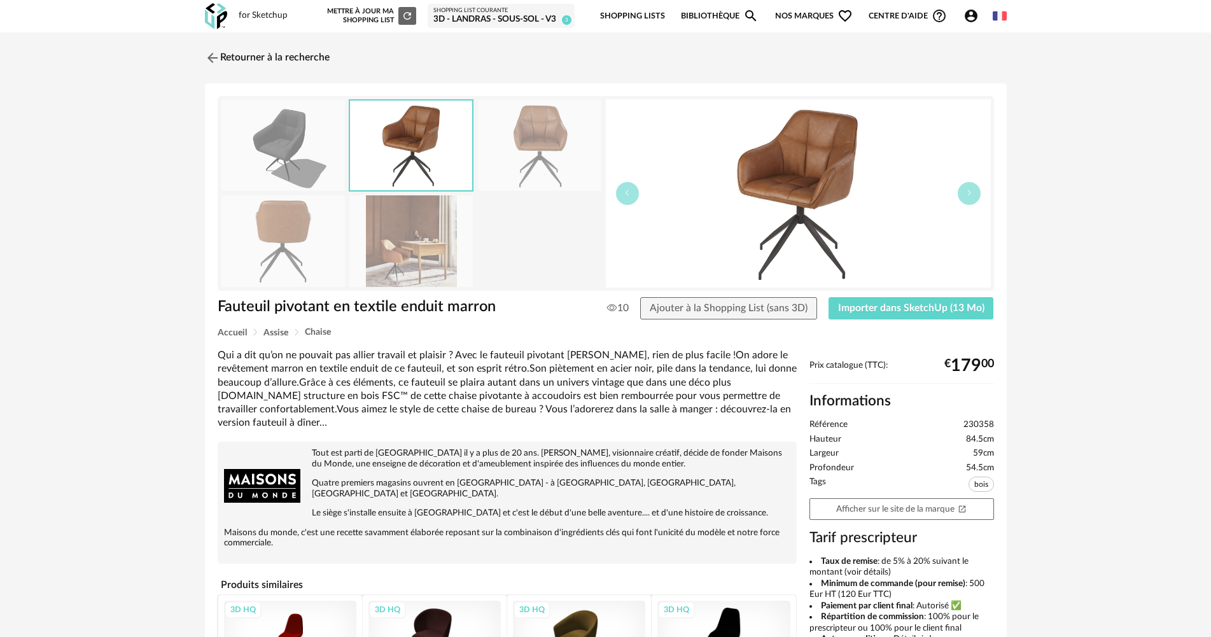
click at [550, 159] on img at bounding box center [539, 145] width 123 height 91
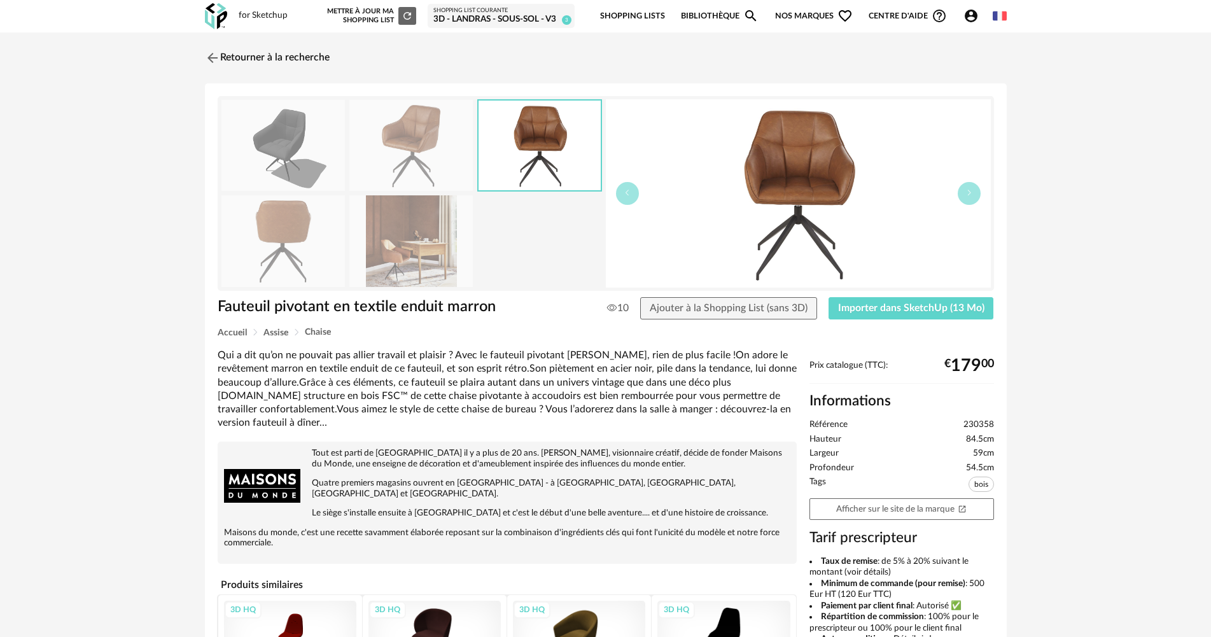
click at [428, 250] on img at bounding box center [410, 240] width 123 height 91
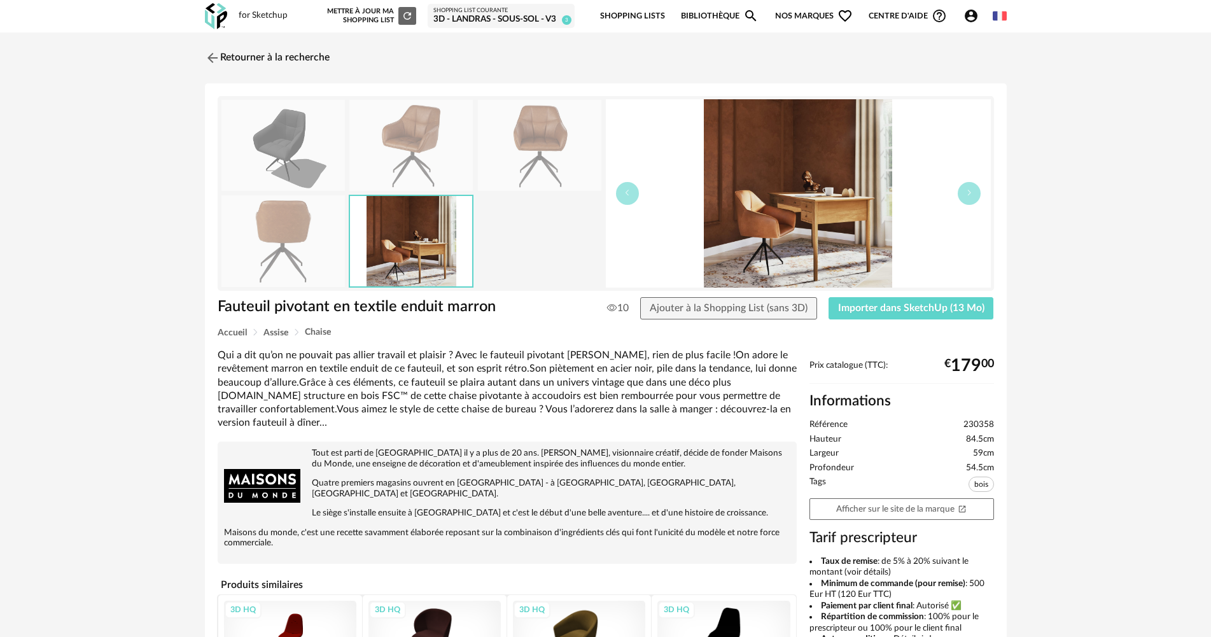
click at [314, 244] on img at bounding box center [282, 240] width 123 height 91
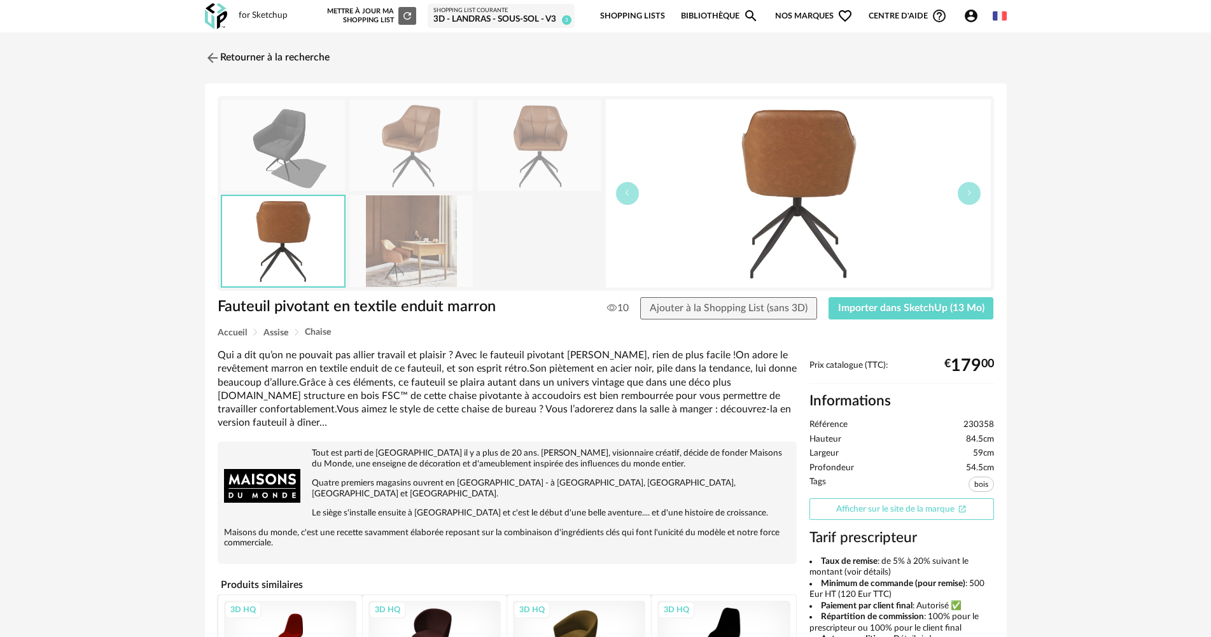
click at [937, 506] on link "Afficher sur le site de la marque Open In New icon" at bounding box center [901, 509] width 185 height 22
click at [227, 57] on link "Retourner à la recherche" at bounding box center [264, 58] width 125 height 28
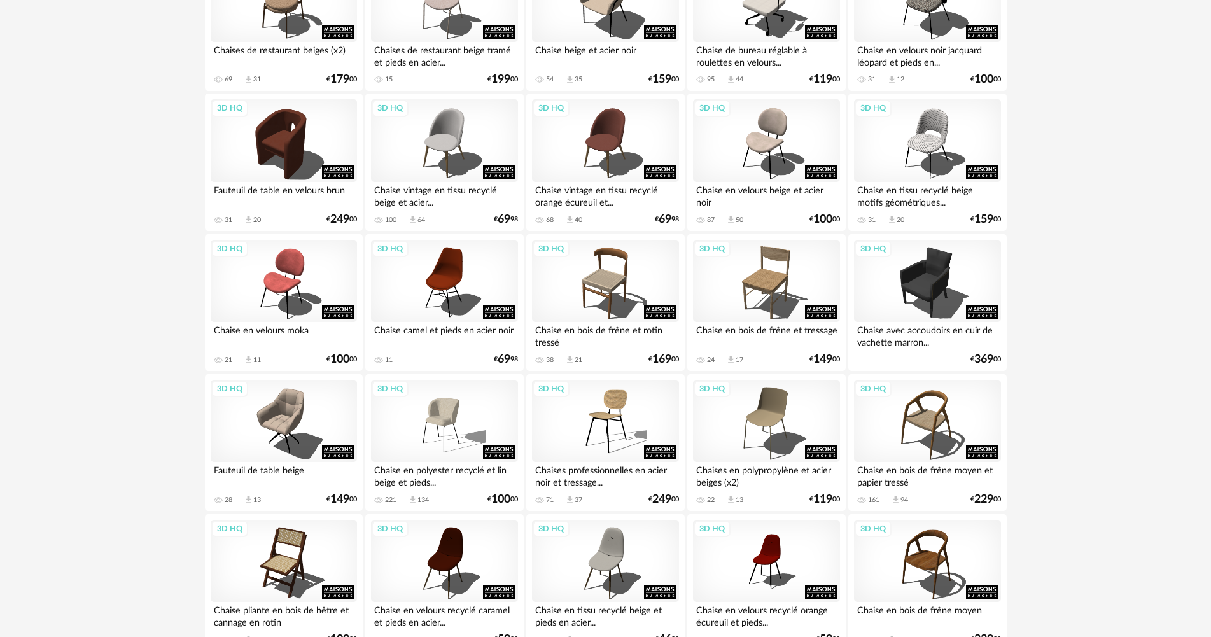
scroll to position [445, 0]
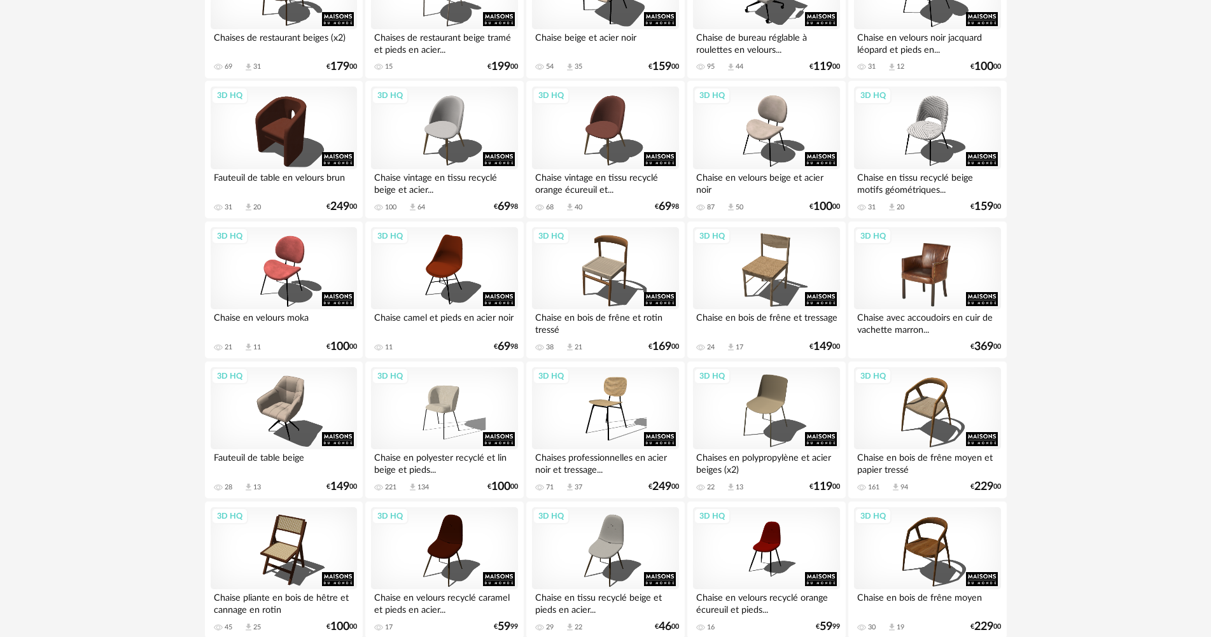
click at [934, 254] on div "3D HQ" at bounding box center [927, 268] width 146 height 83
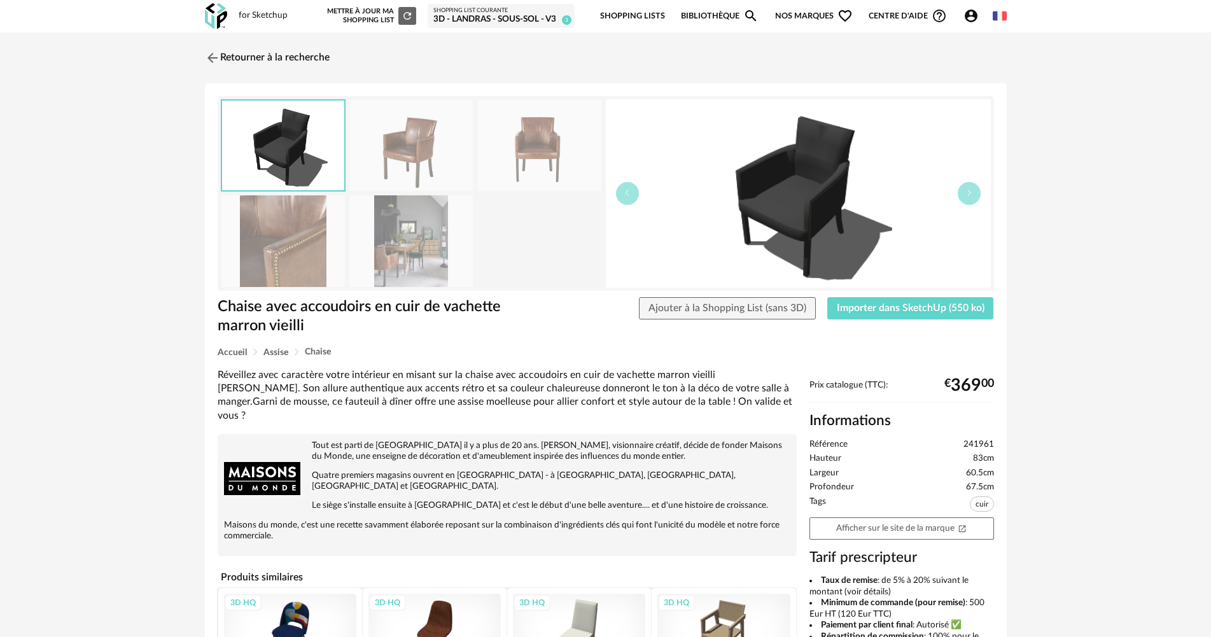
click at [423, 137] on img at bounding box center [410, 145] width 123 height 91
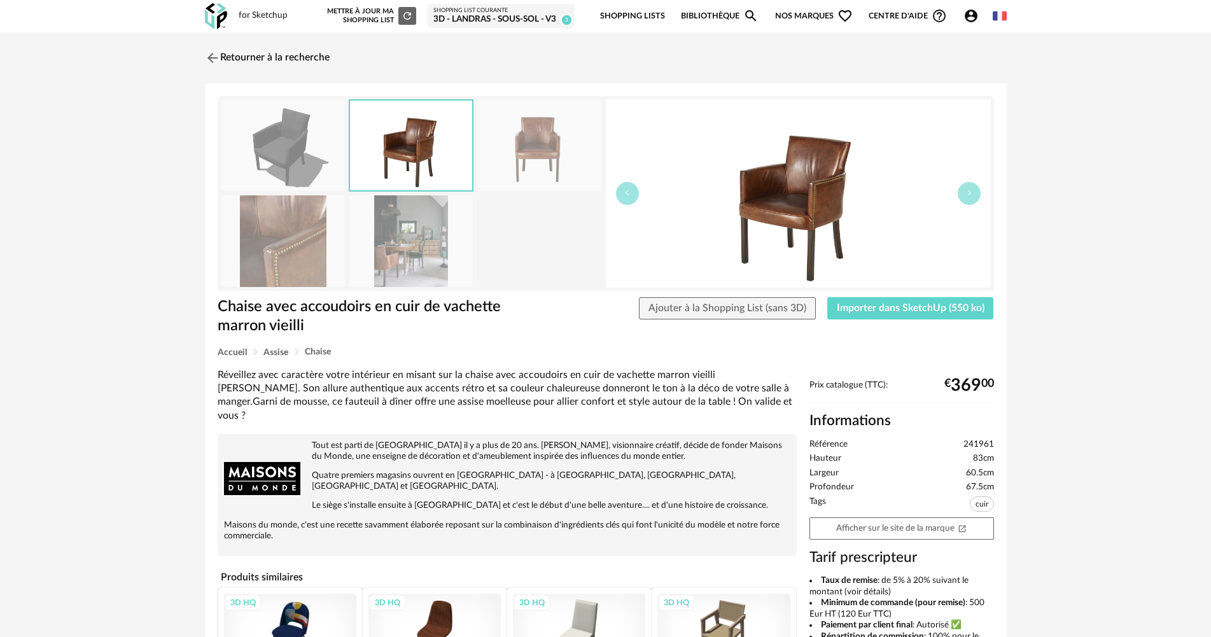
click at [407, 247] on img at bounding box center [410, 240] width 123 height 91
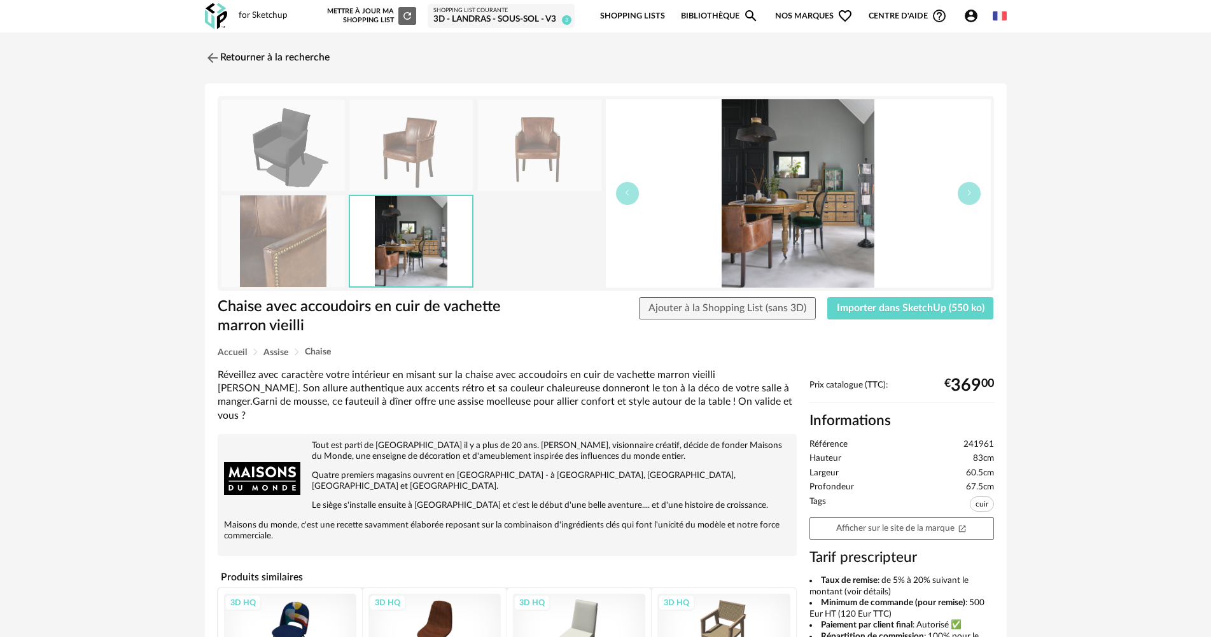
click at [307, 247] on img at bounding box center [282, 240] width 123 height 91
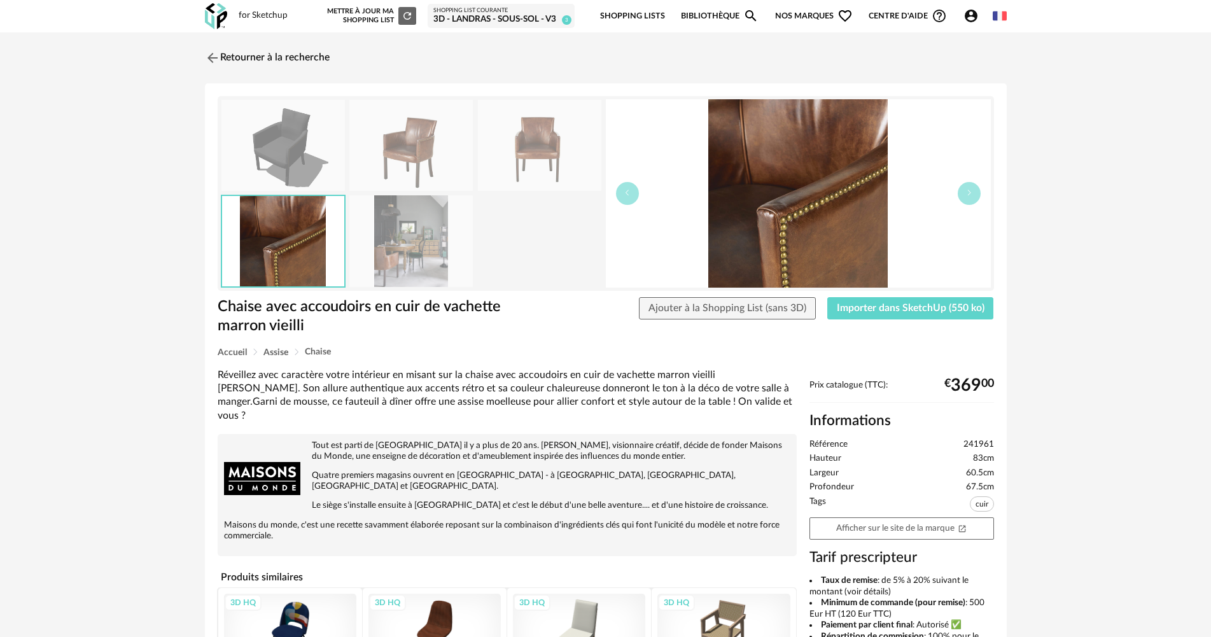
click at [351, 119] on img at bounding box center [410, 145] width 123 height 91
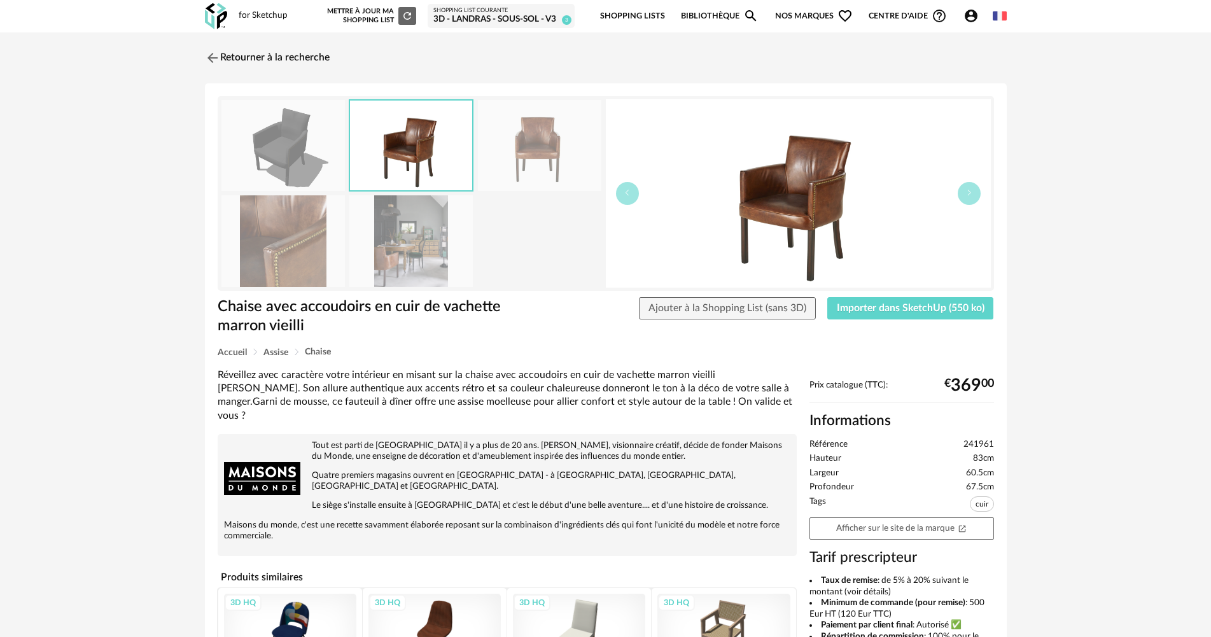
drag, startPoint x: 511, startPoint y: 155, endPoint x: 514, endPoint y: 160, distance: 6.6
click at [511, 156] on img at bounding box center [539, 145] width 123 height 91
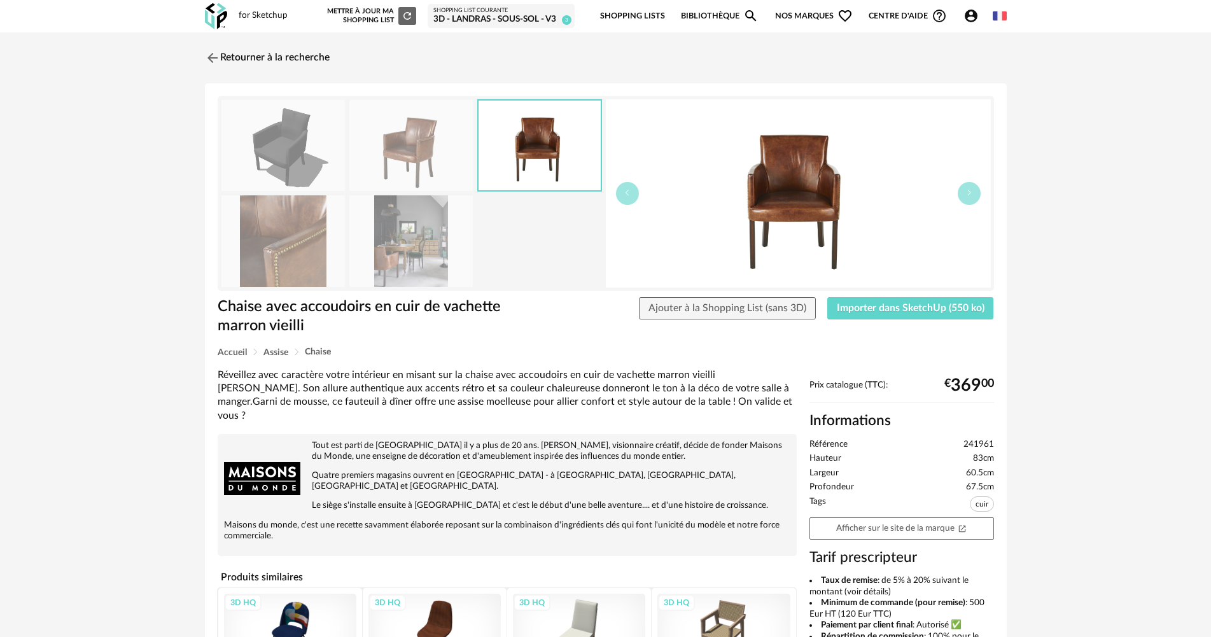
click at [417, 266] on img at bounding box center [410, 240] width 123 height 91
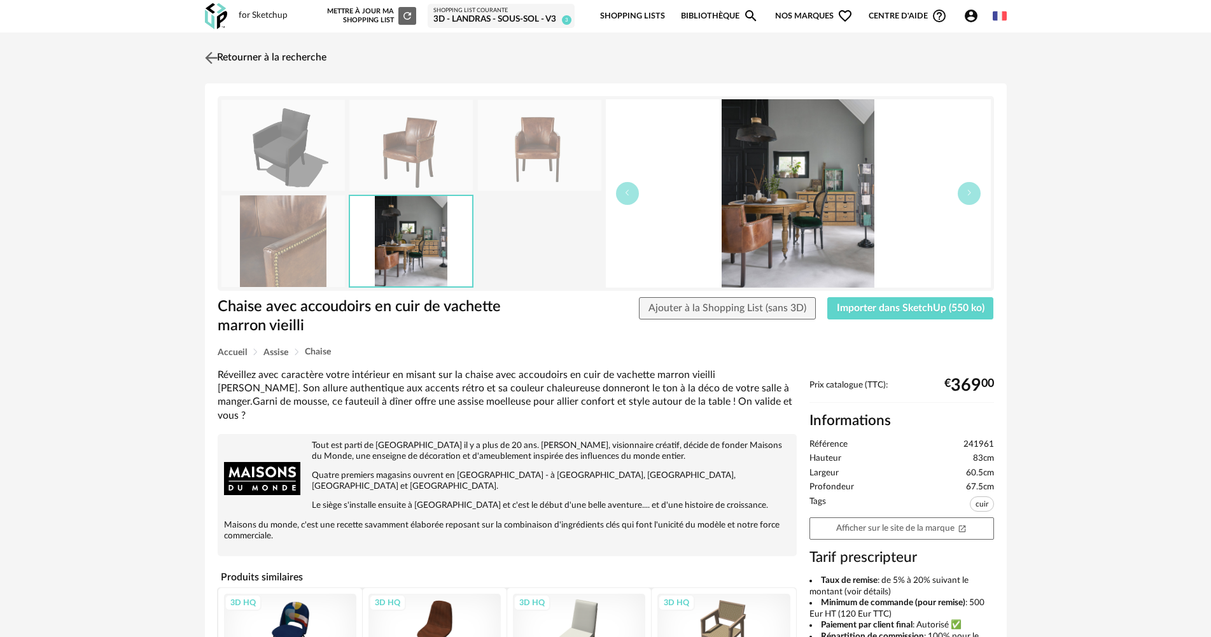
click at [217, 57] on img at bounding box center [211, 57] width 18 height 18
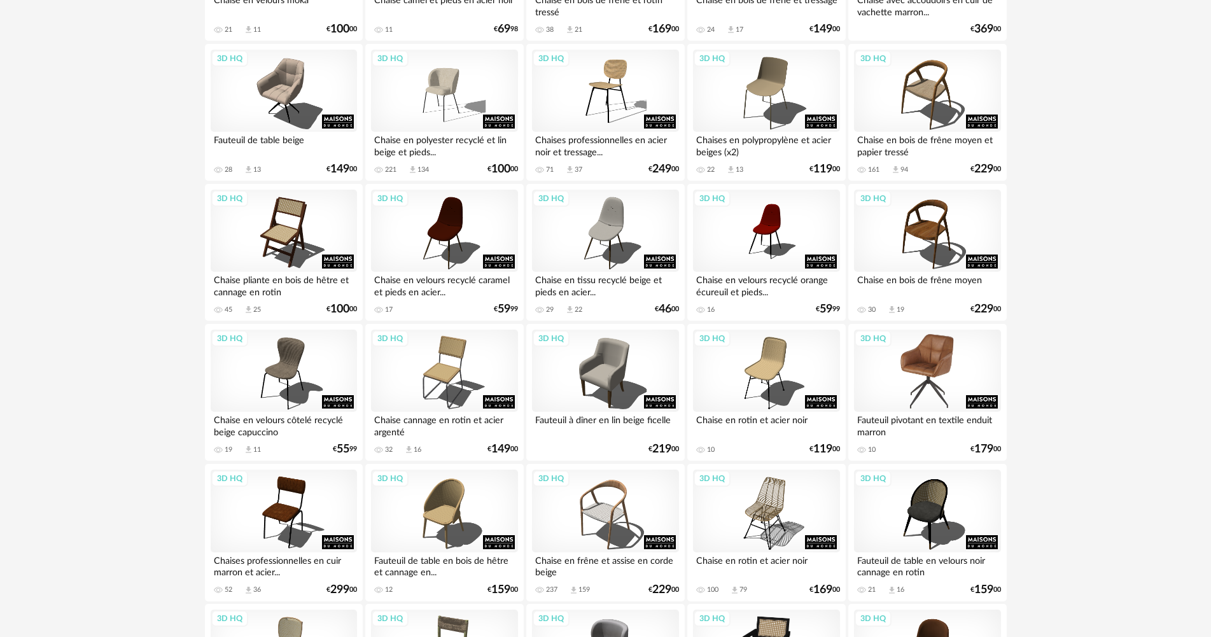
scroll to position [763, 0]
click at [916, 367] on div "3D HQ" at bounding box center [927, 370] width 146 height 83
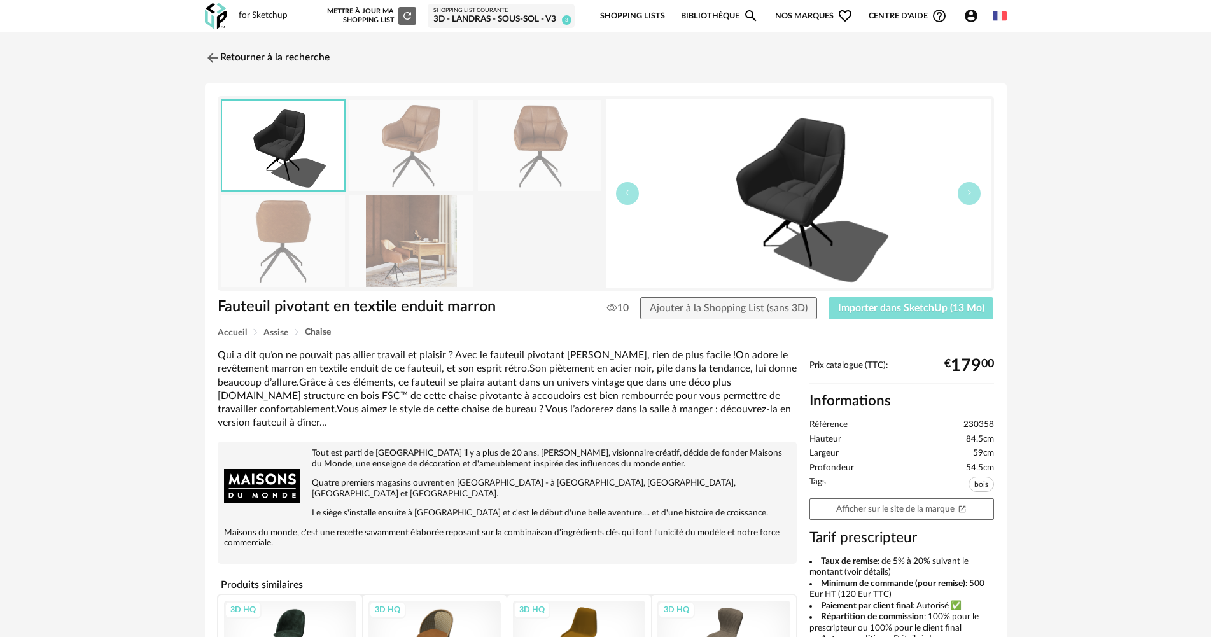
click at [912, 312] on span "Importer dans SketchUp (13 Mo)" at bounding box center [911, 308] width 146 height 10
click at [436, 159] on img at bounding box center [410, 145] width 123 height 91
